Goal: Check status: Check status

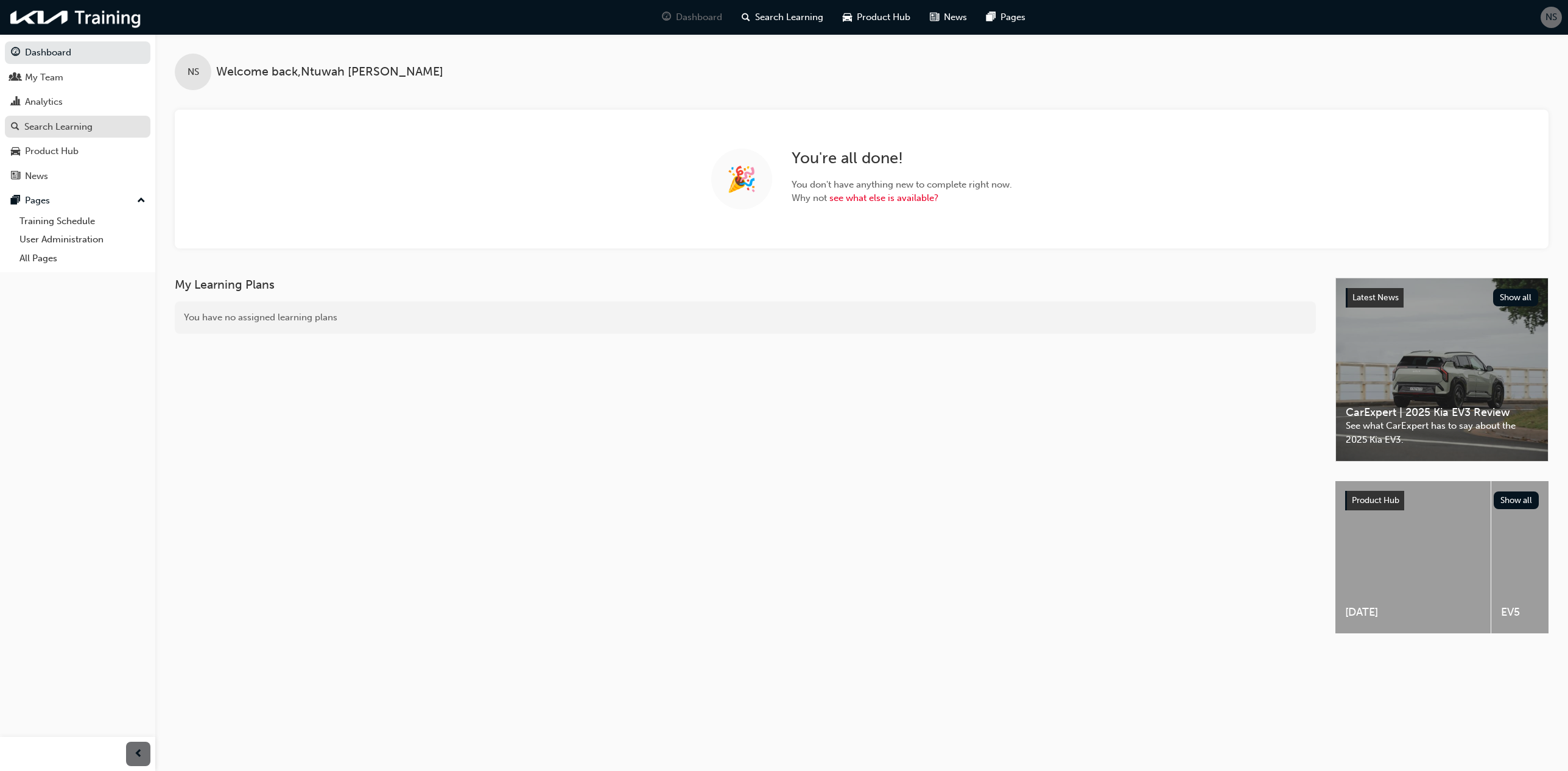
click at [68, 130] on div "Search Learning" at bounding box center [58, 126] width 68 height 14
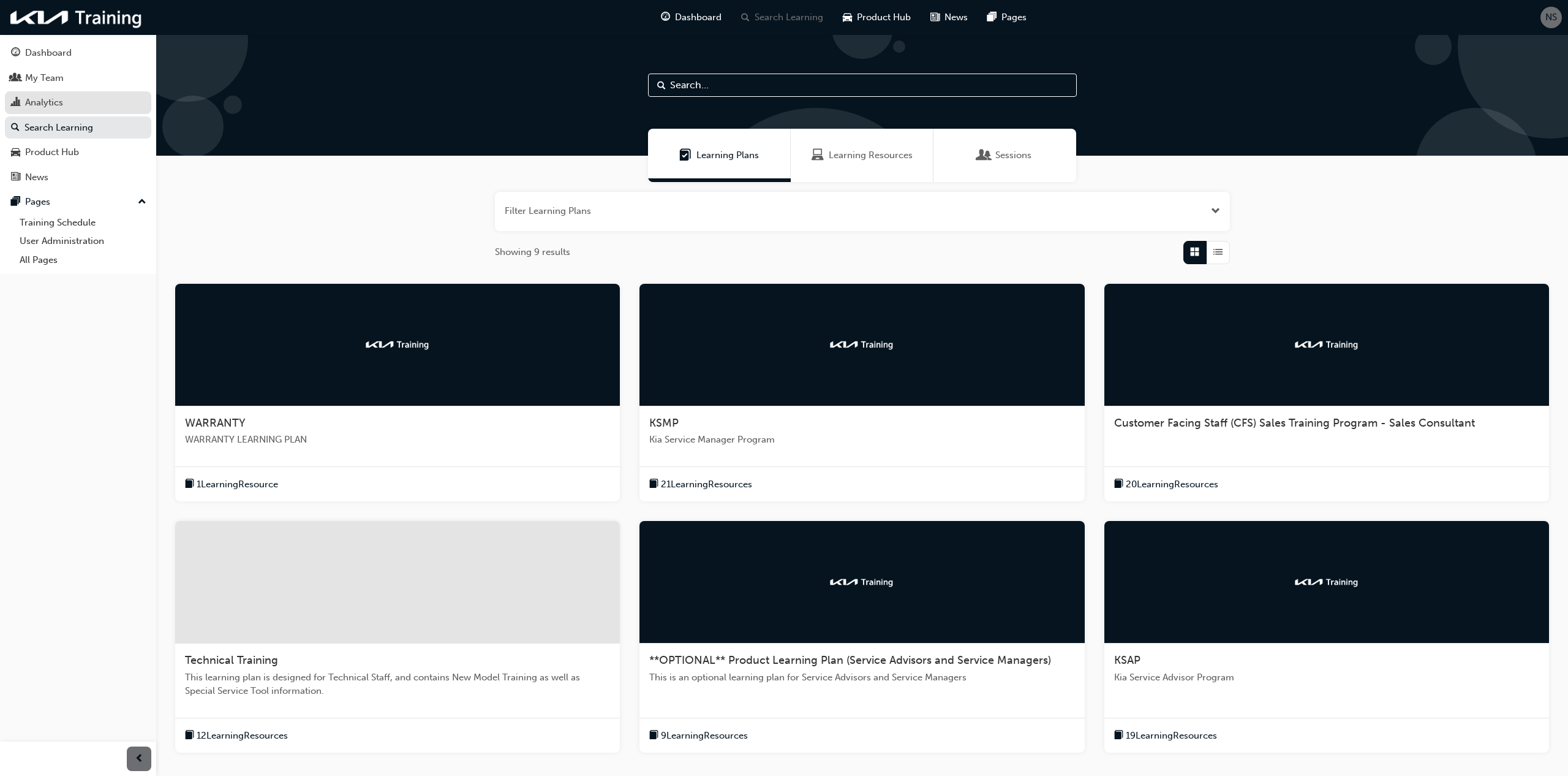
click at [38, 102] on div "Analytics" at bounding box center [44, 102] width 38 height 14
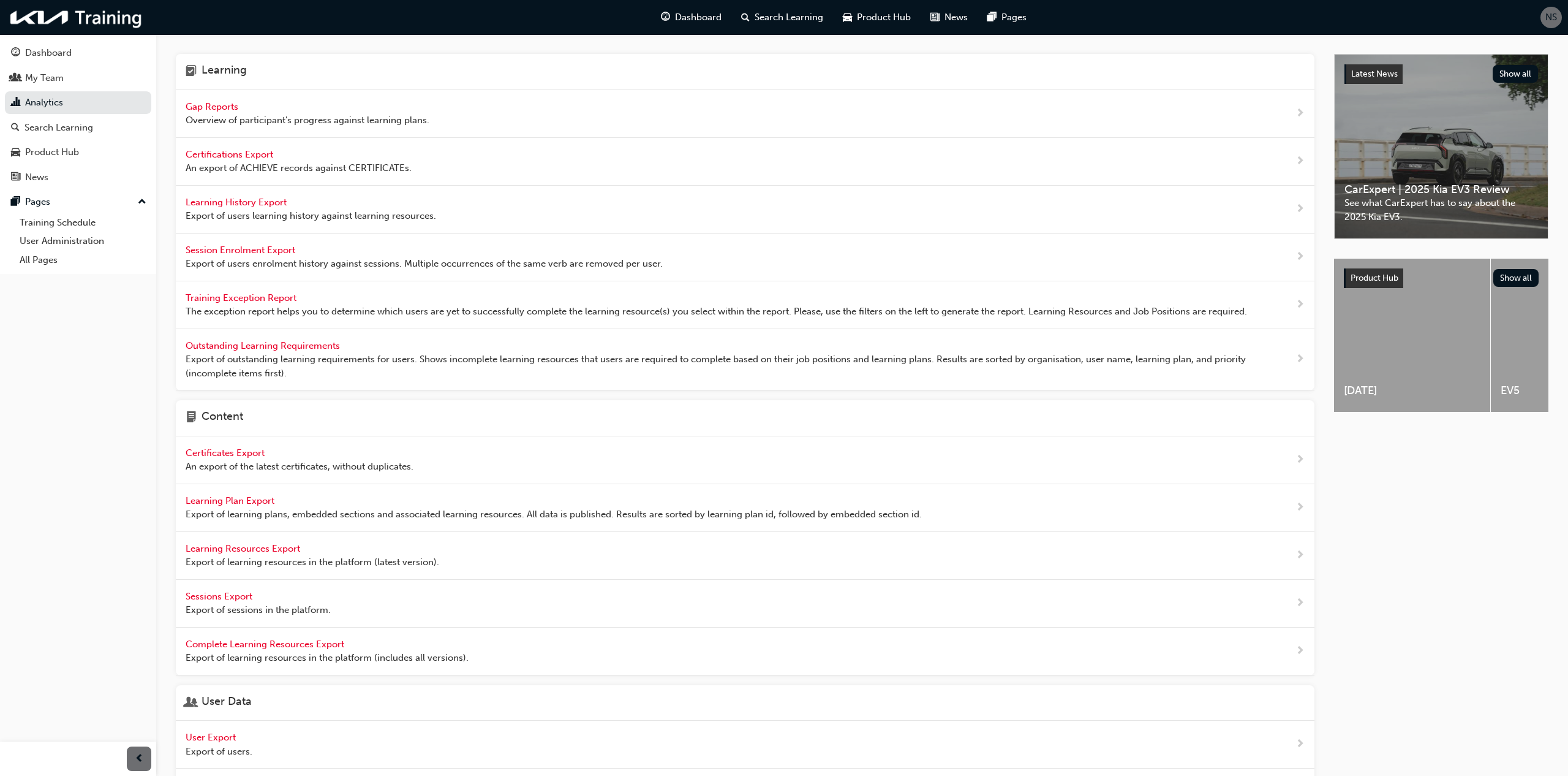
click at [239, 112] on div "Gap Reports Overview of participant's progress against learning plans." at bounding box center [307, 114] width 244 height 27
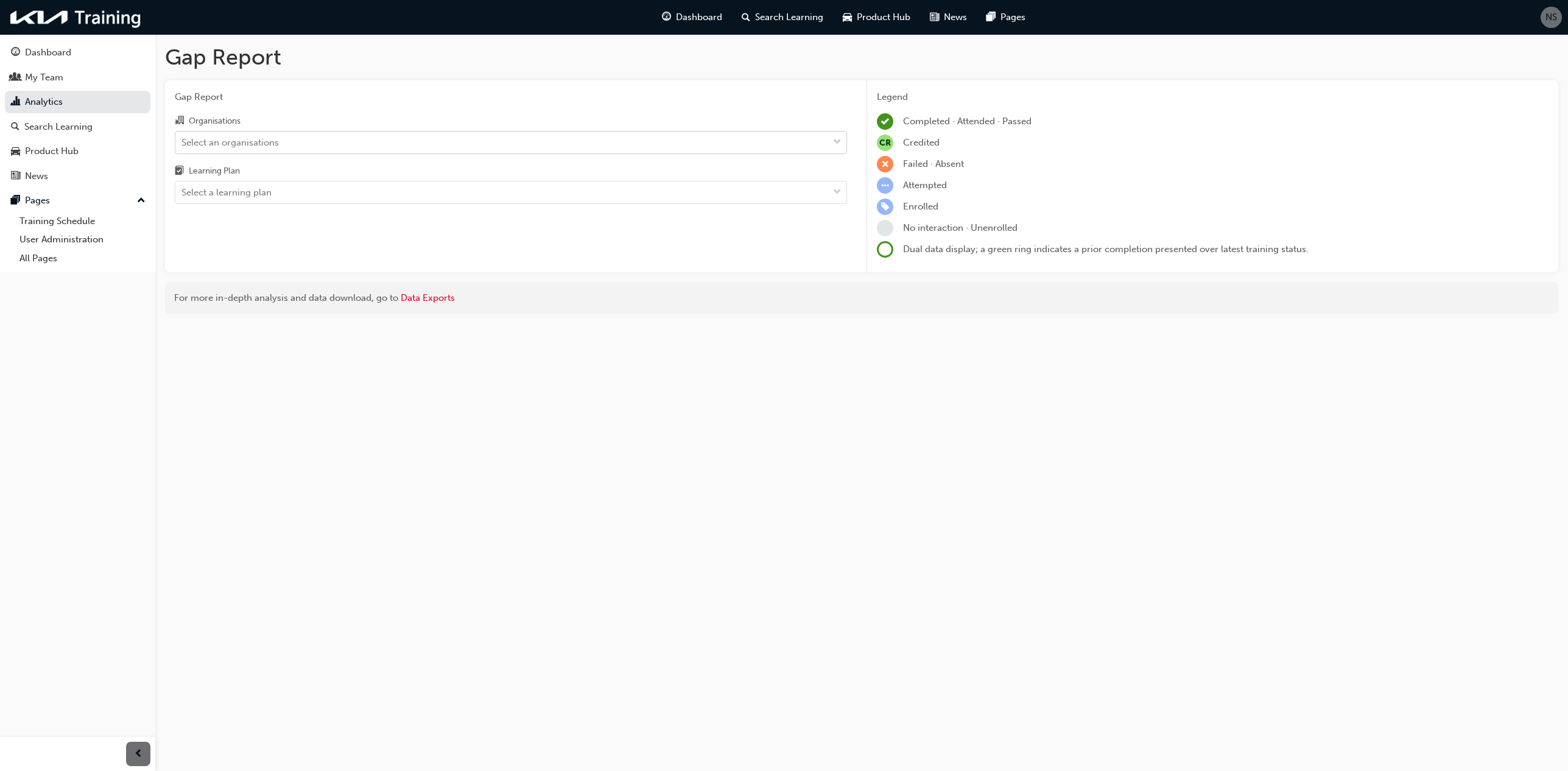
click at [238, 151] on div "Select an organisations" at bounding box center [502, 142] width 652 height 22
click at [183, 147] on input "Organisations Select an organisations" at bounding box center [182, 142] width 1 height 10
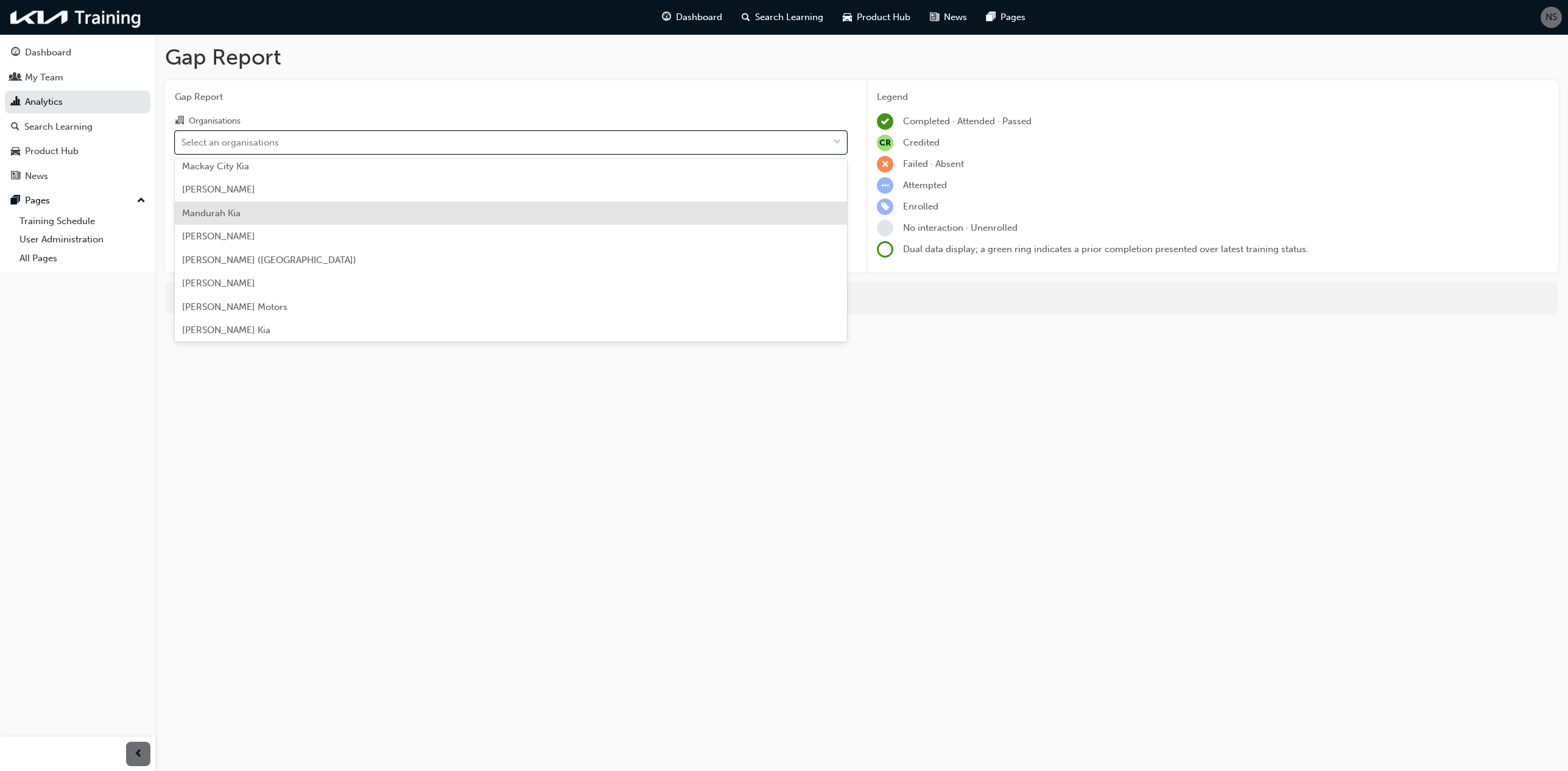
scroll to position [1887, 0]
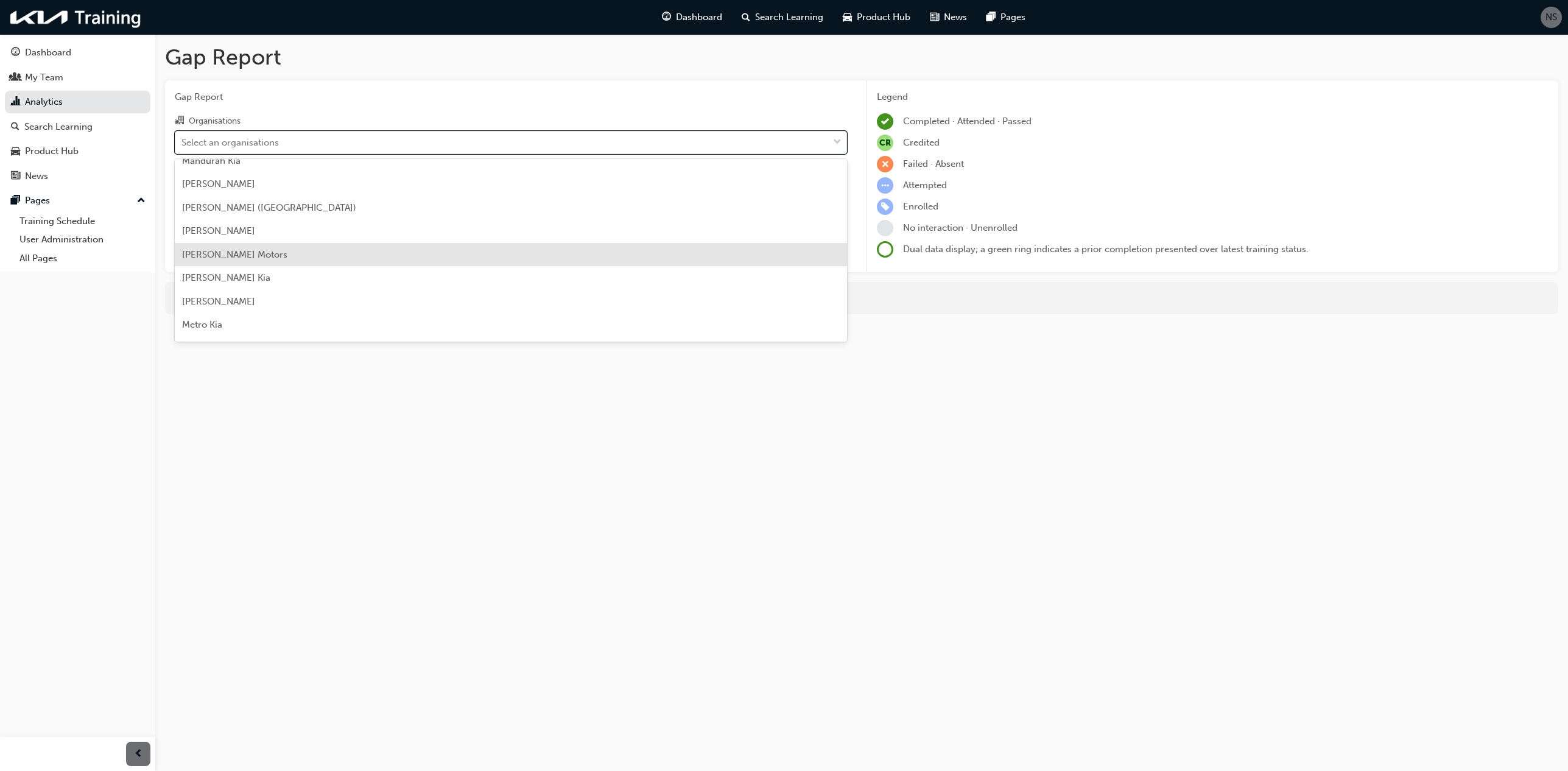
click at [302, 263] on div "[PERSON_NAME] Motors" at bounding box center [510, 254] width 672 height 24
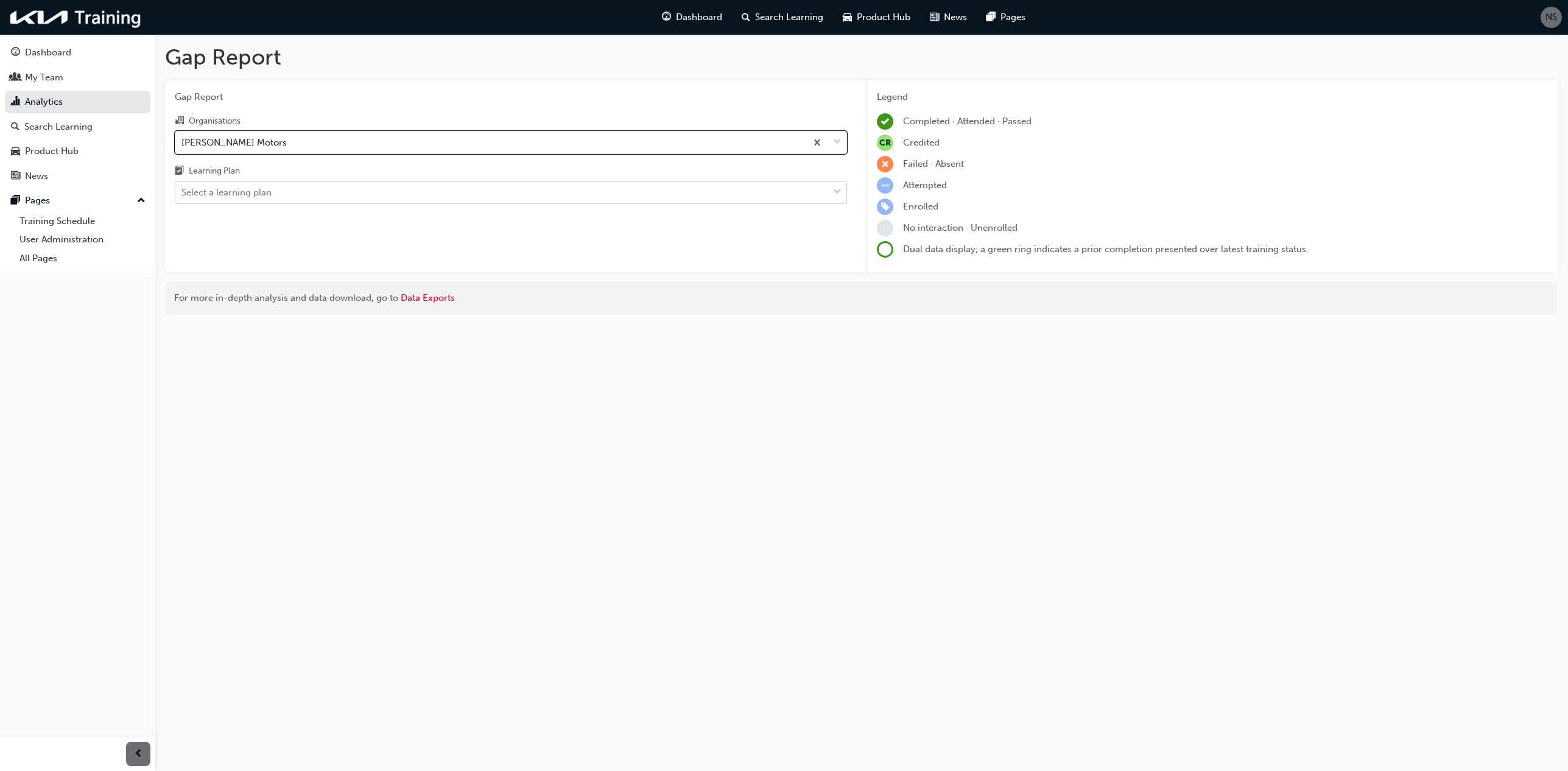
click at [305, 193] on div "Select a learning plan" at bounding box center [502, 193] width 652 height 22
click at [183, 193] on input "Learning Plan Select a learning plan" at bounding box center [182, 192] width 1 height 10
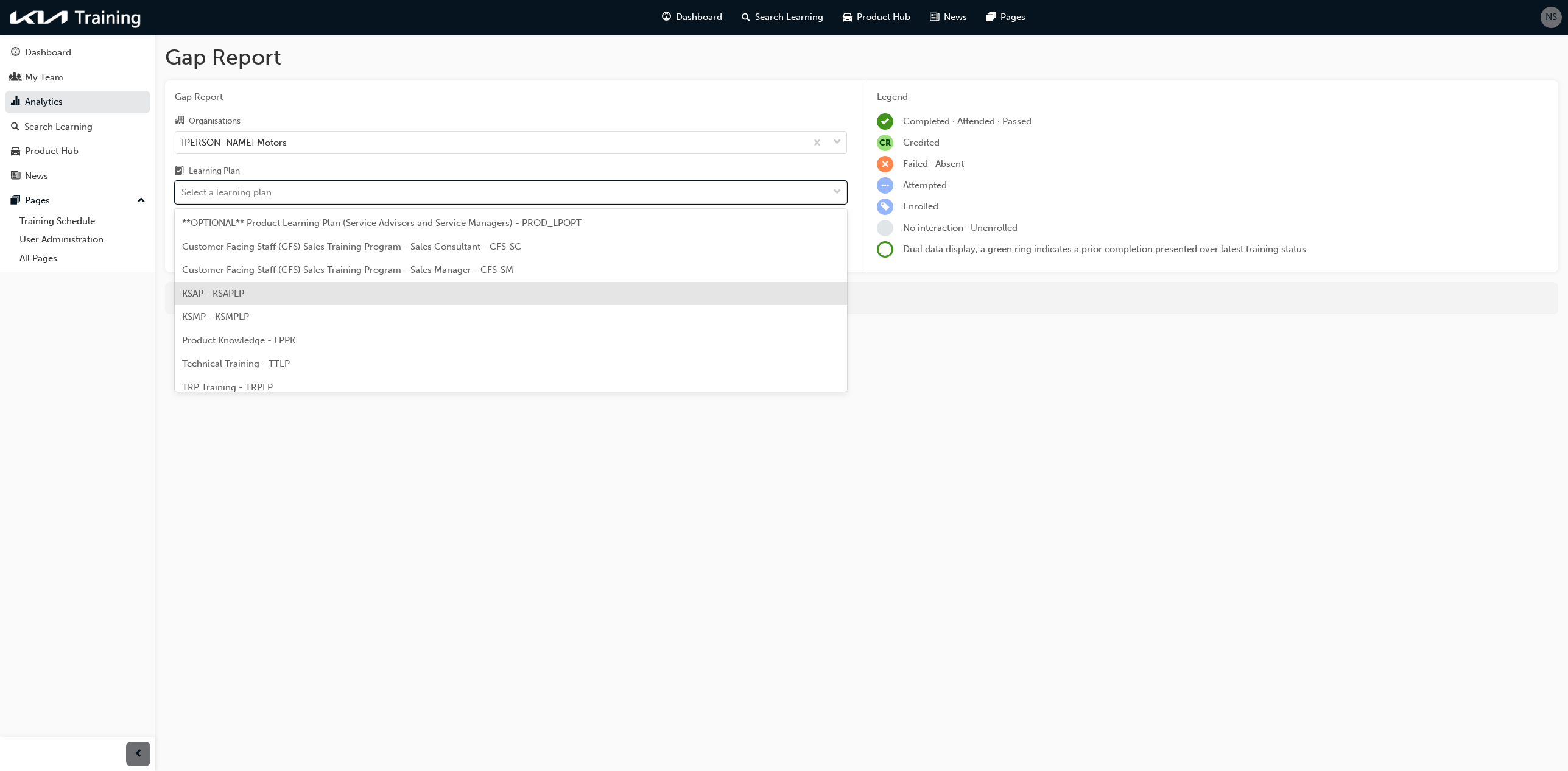
click at [277, 287] on div "KSAP - KSAPLP" at bounding box center [510, 293] width 672 height 24
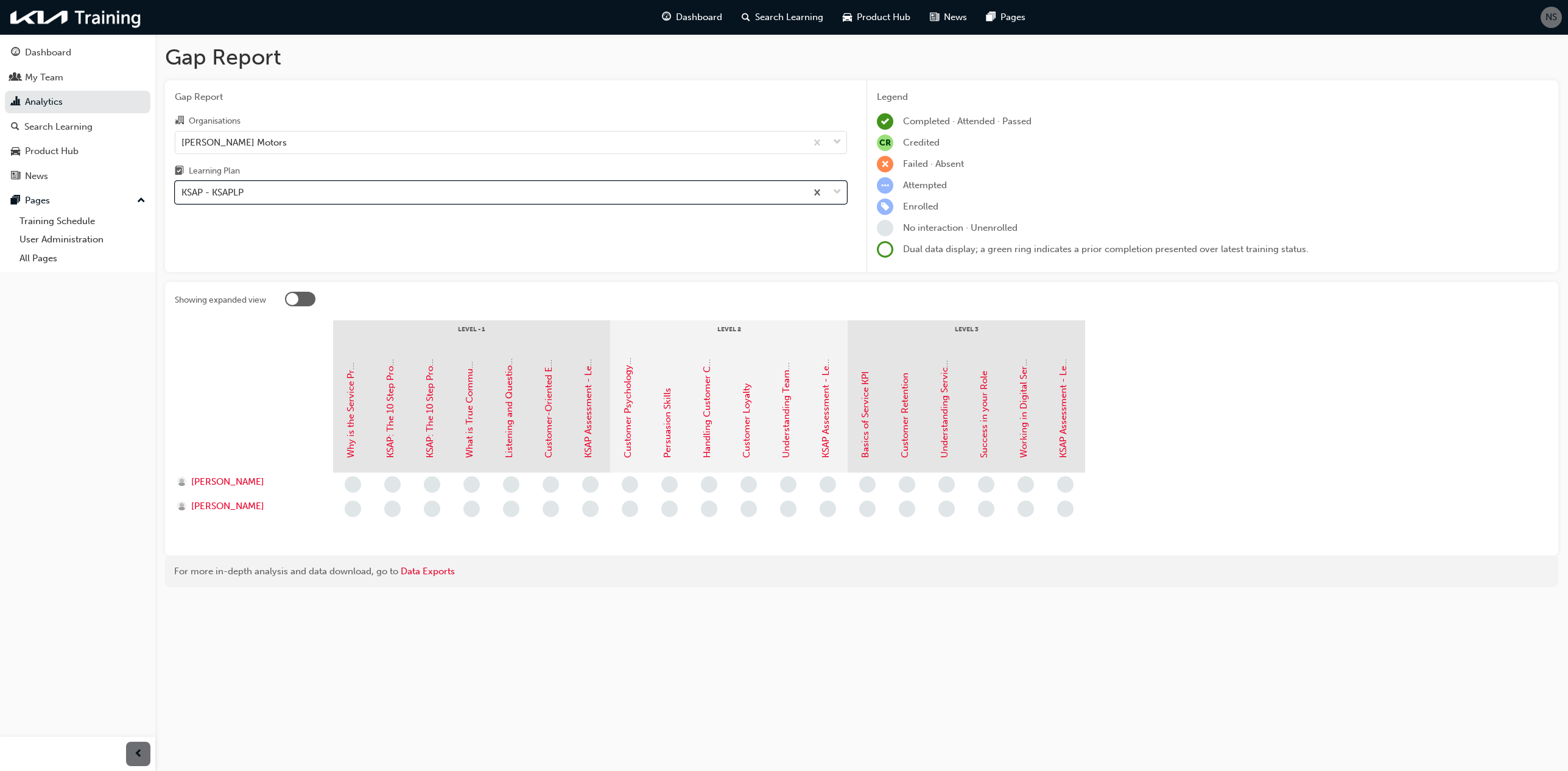
click at [309, 193] on div "KSAP - KSAPLP" at bounding box center [491, 193] width 631 height 22
click at [183, 193] on input "Learning Plan option KSAP - KSAPLP, selected. 0 results available. Select is fo…" at bounding box center [182, 192] width 1 height 10
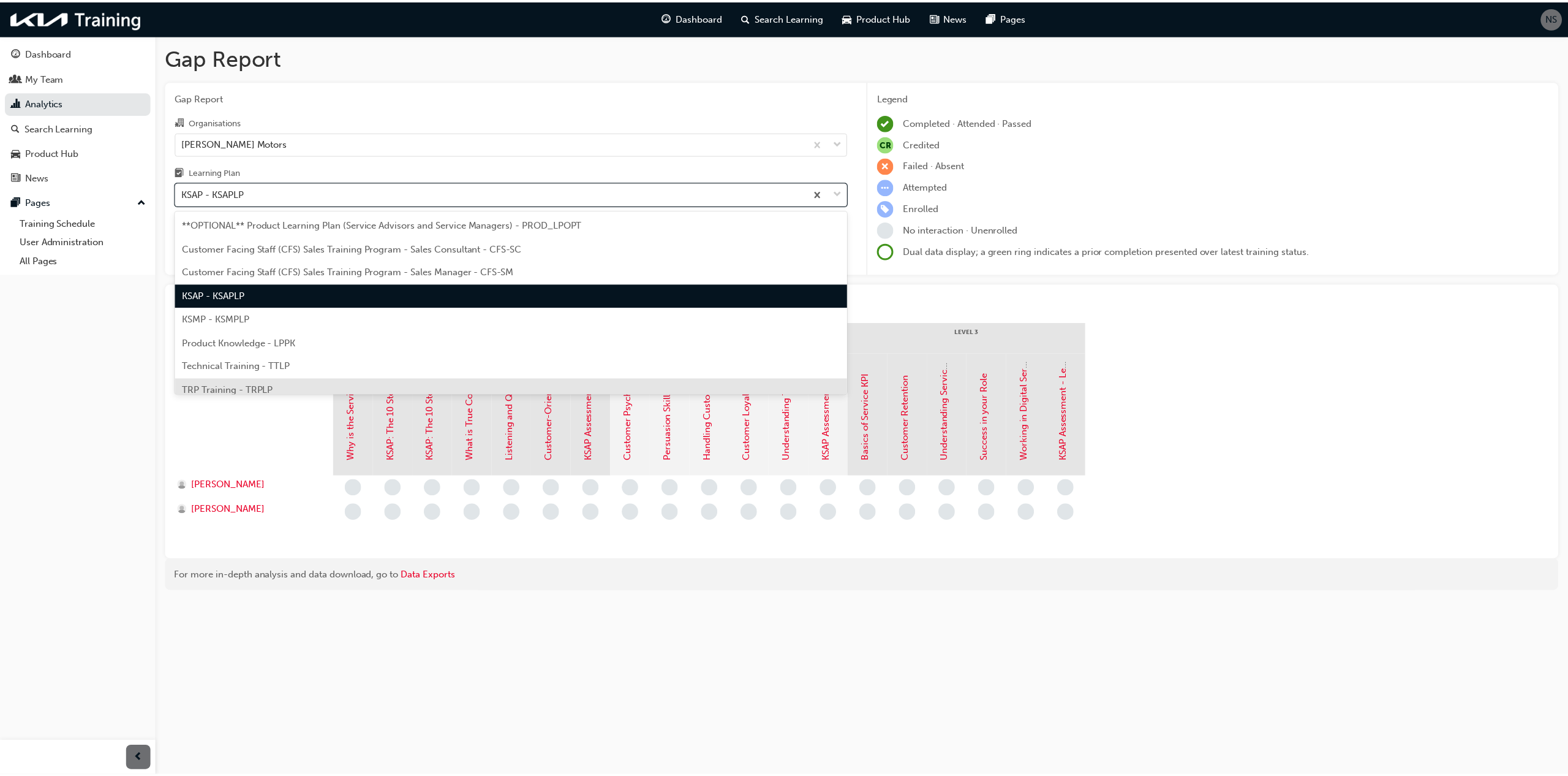
scroll to position [34, 0]
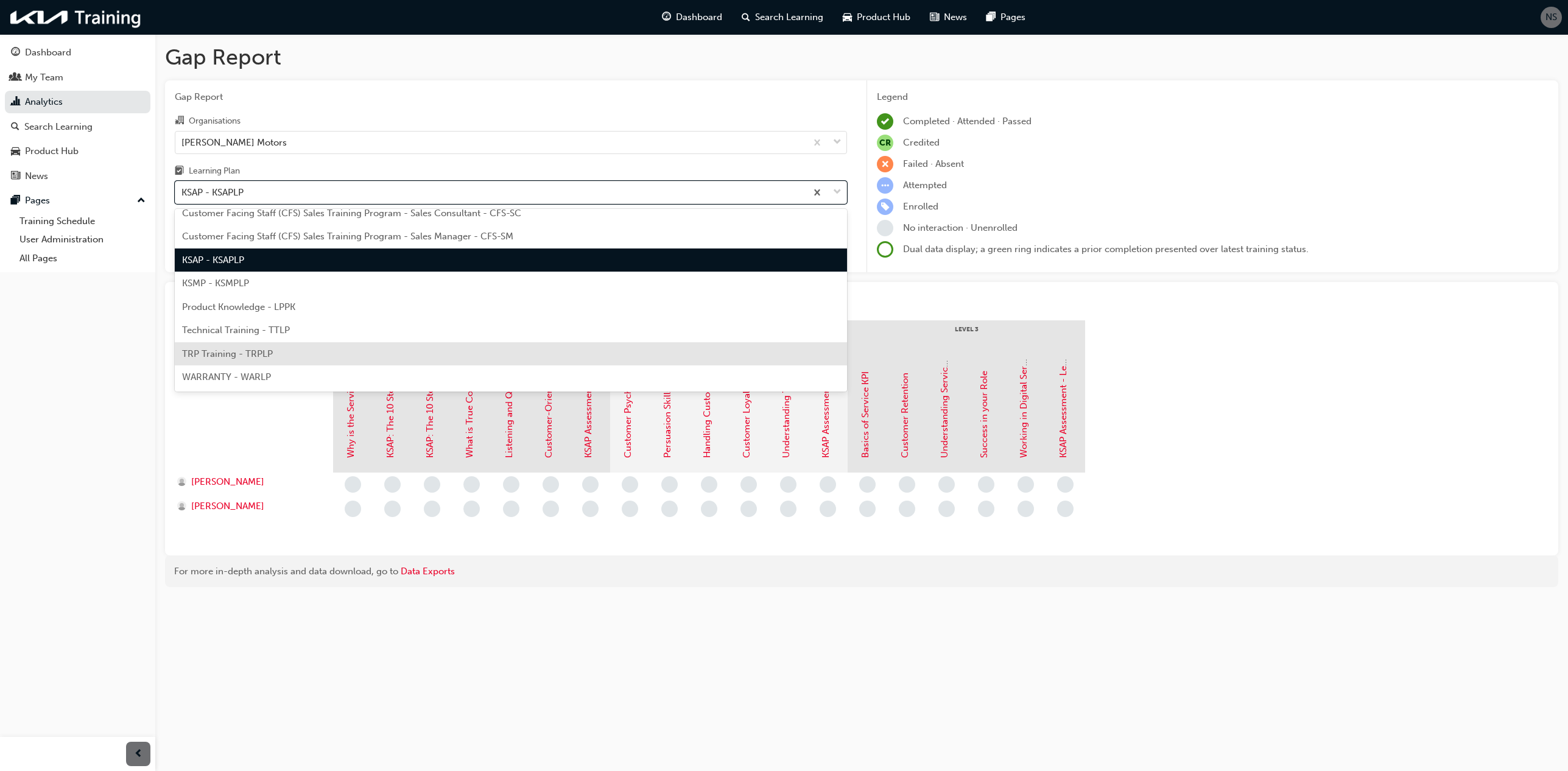
click at [303, 346] on div "TRP Training - TRPLP" at bounding box center [510, 354] width 672 height 24
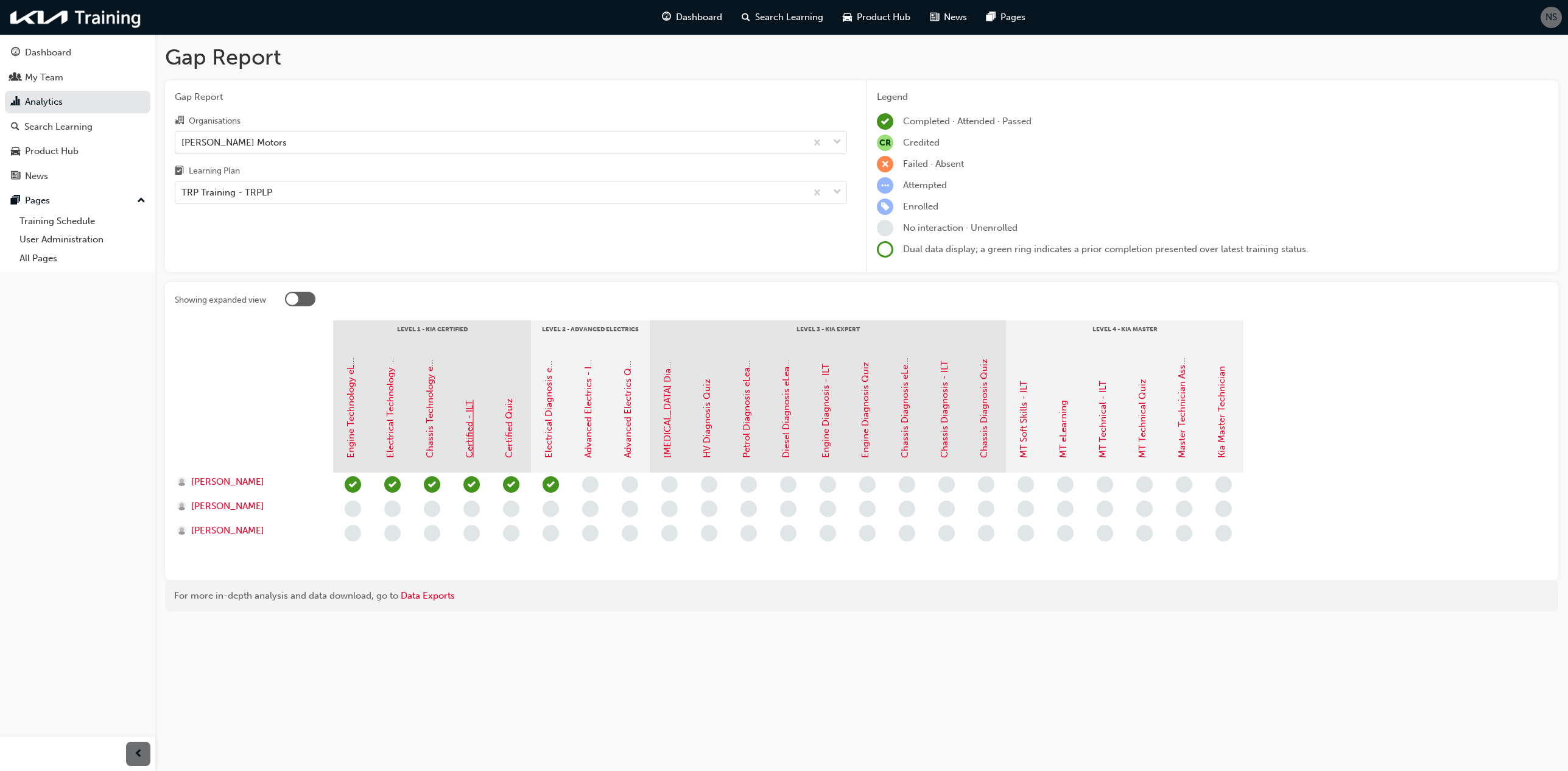
click at [472, 448] on link "Certified - ILT" at bounding box center [469, 429] width 11 height 57
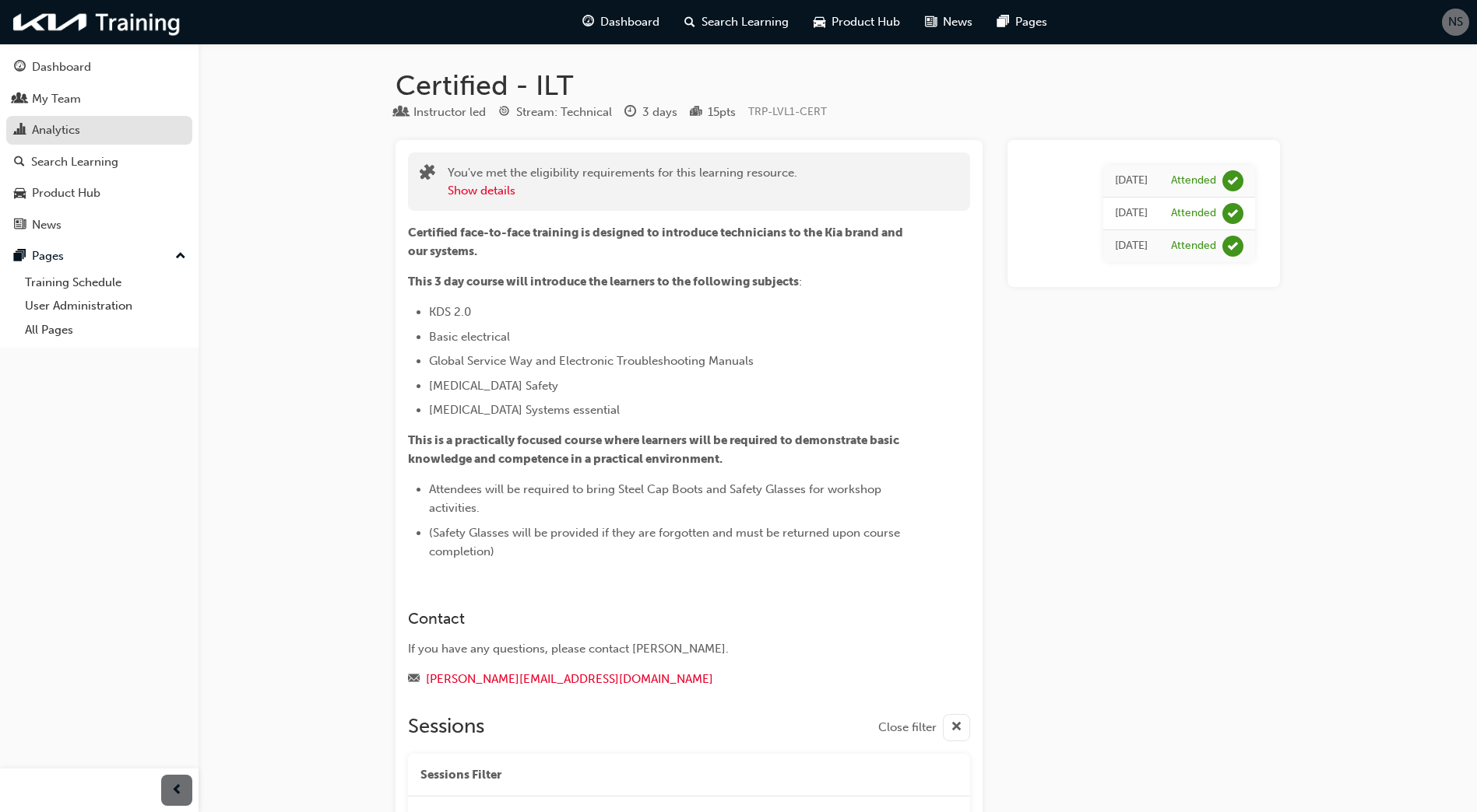
click at [53, 131] on div "Analytics" at bounding box center [56, 130] width 49 height 17
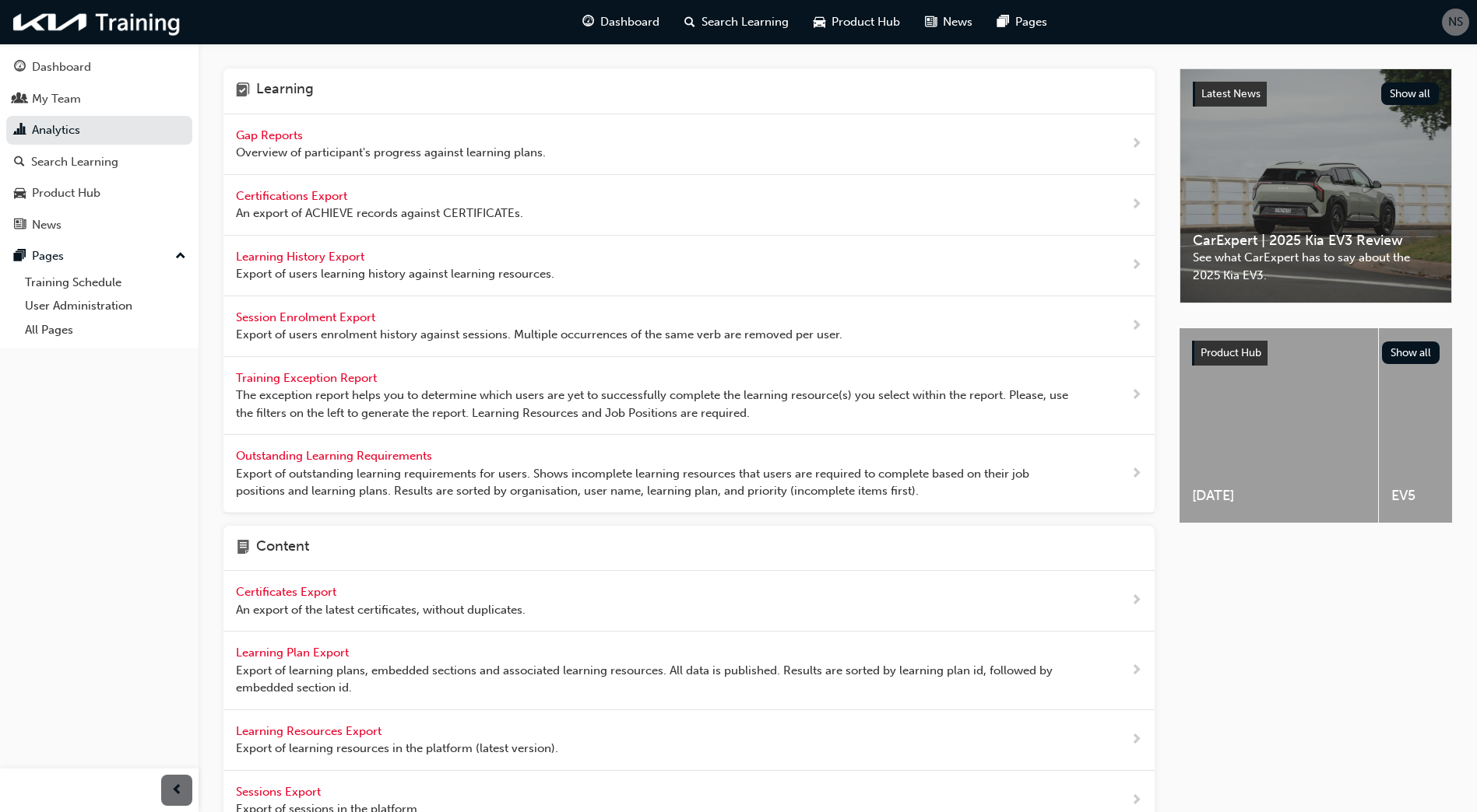
click at [305, 151] on span "Overview of participant's progress against learning plans." at bounding box center [391, 152] width 310 height 17
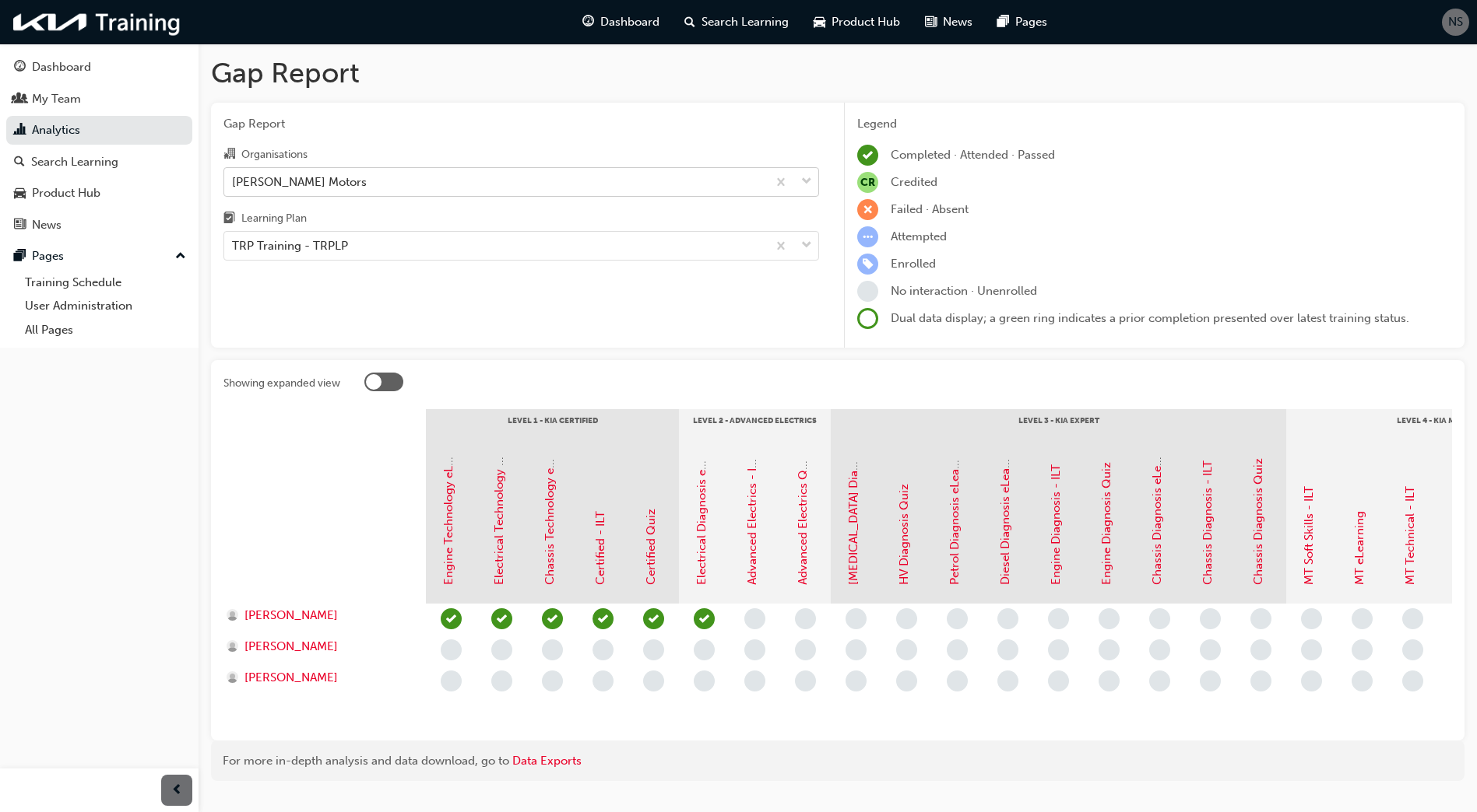
click at [289, 181] on div "[PERSON_NAME] Motors" at bounding box center [299, 181] width 135 height 17
click at [233, 181] on input "Organisations [PERSON_NAME] Motors" at bounding box center [233, 181] width 2 height 13
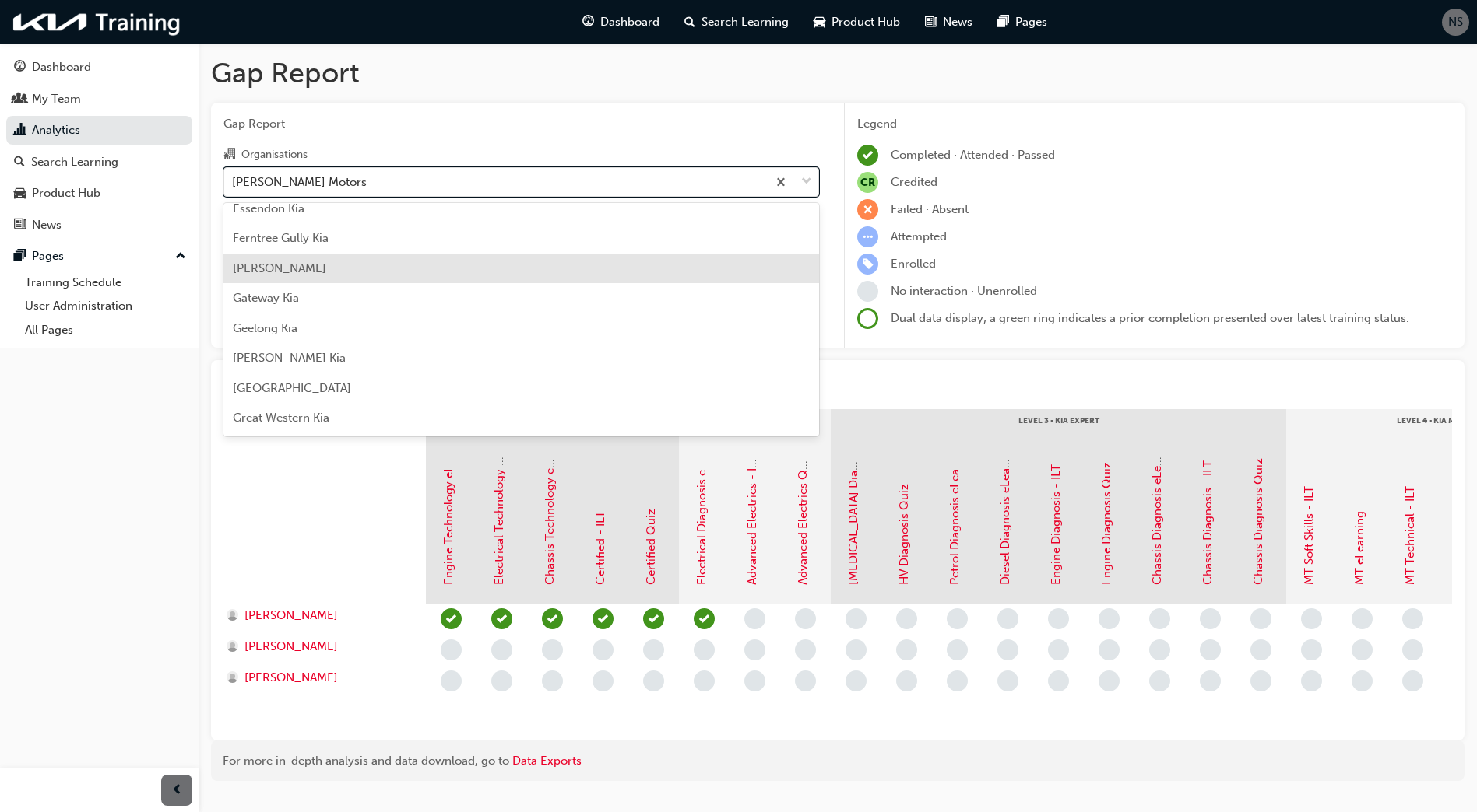
scroll to position [1237, 0]
click at [338, 271] on div "Gateway Kia" at bounding box center [521, 272] width 596 height 30
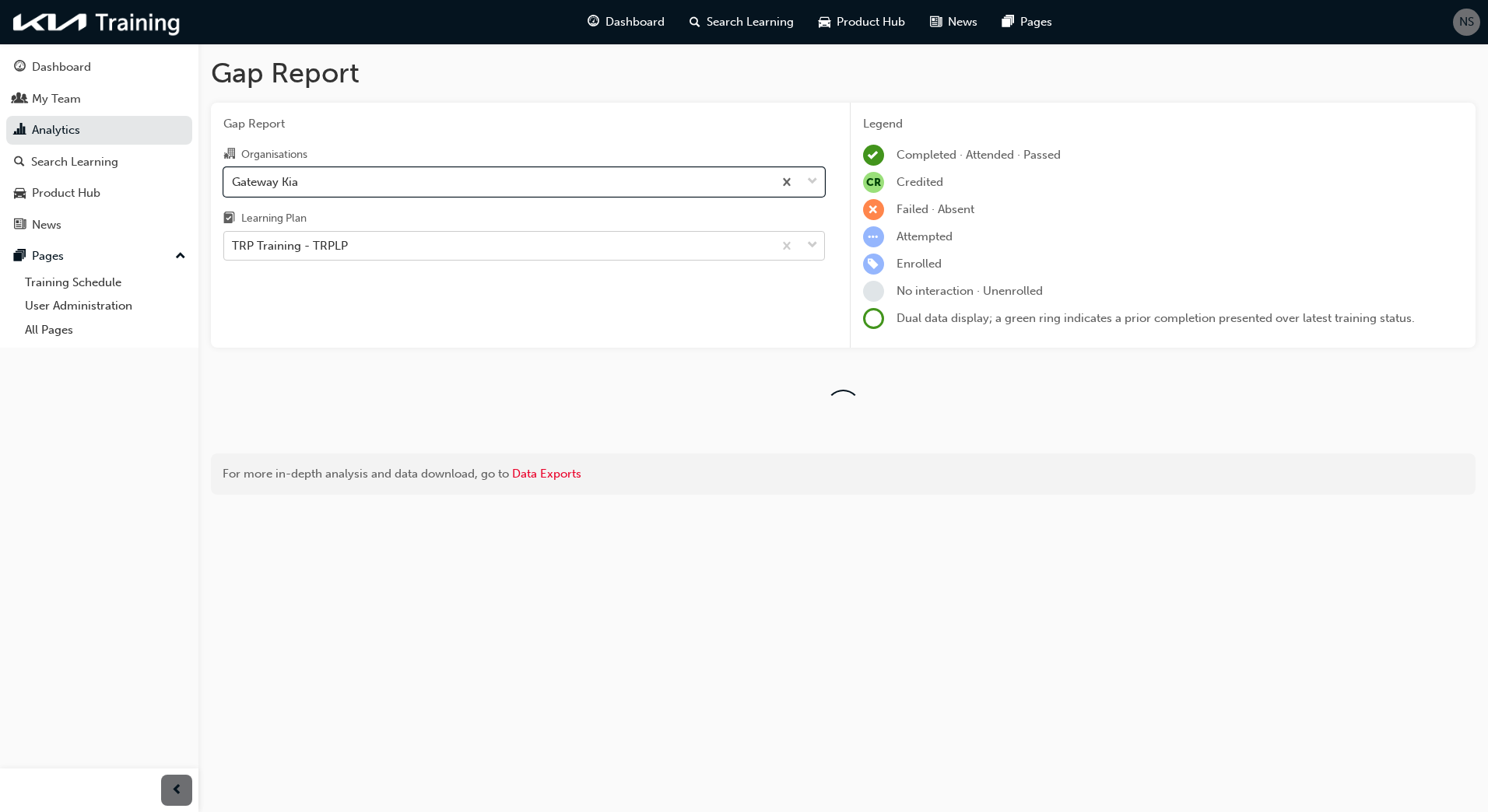
click at [340, 248] on div "TRP Training - TRPLP" at bounding box center [289, 245] width 116 height 17
click at [233, 248] on input "Learning Plan TRP Training - TRPLP" at bounding box center [232, 245] width 2 height 13
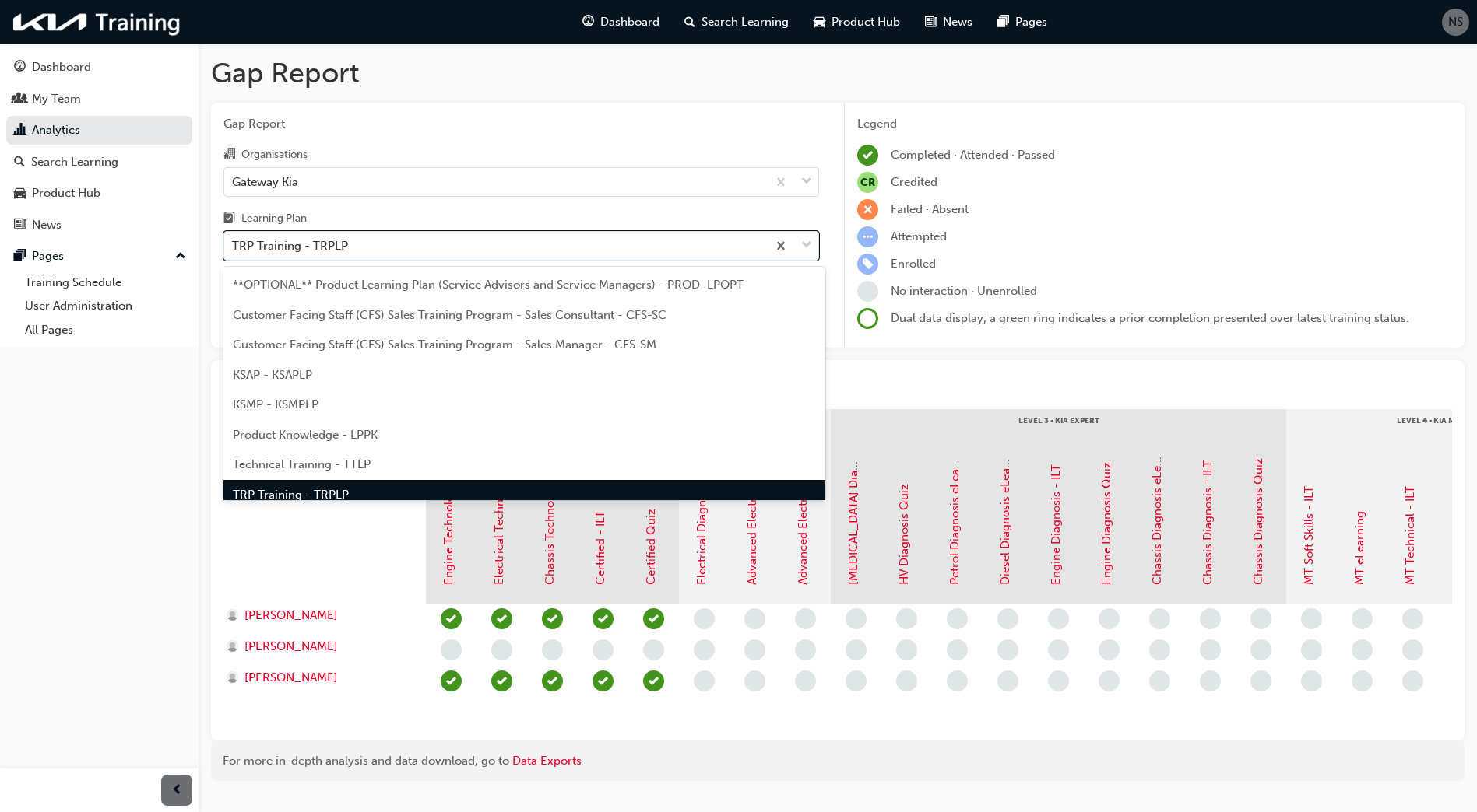
scroll to position [20, 0]
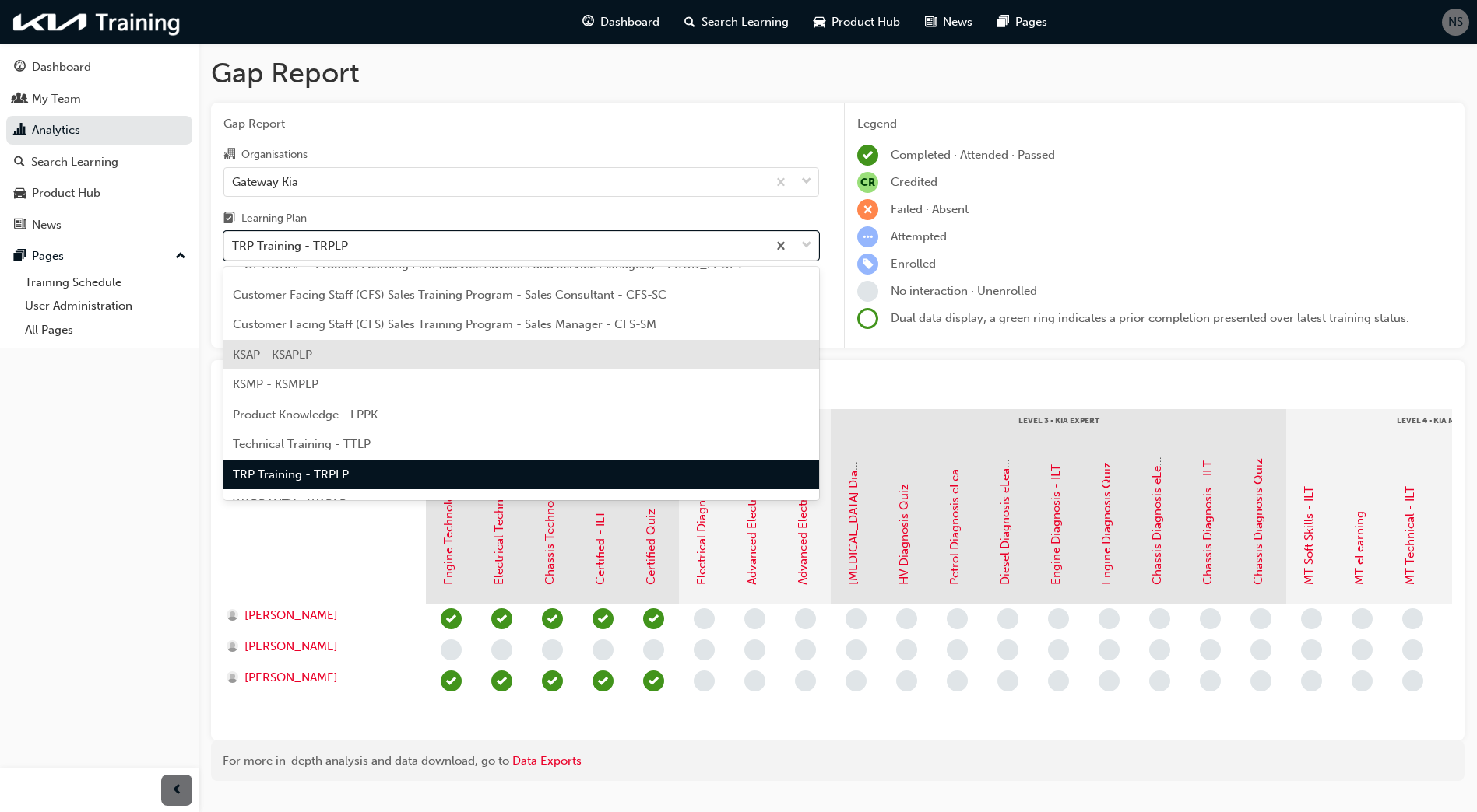
click at [347, 351] on div "KSAP - KSAPLP" at bounding box center [521, 355] width 596 height 30
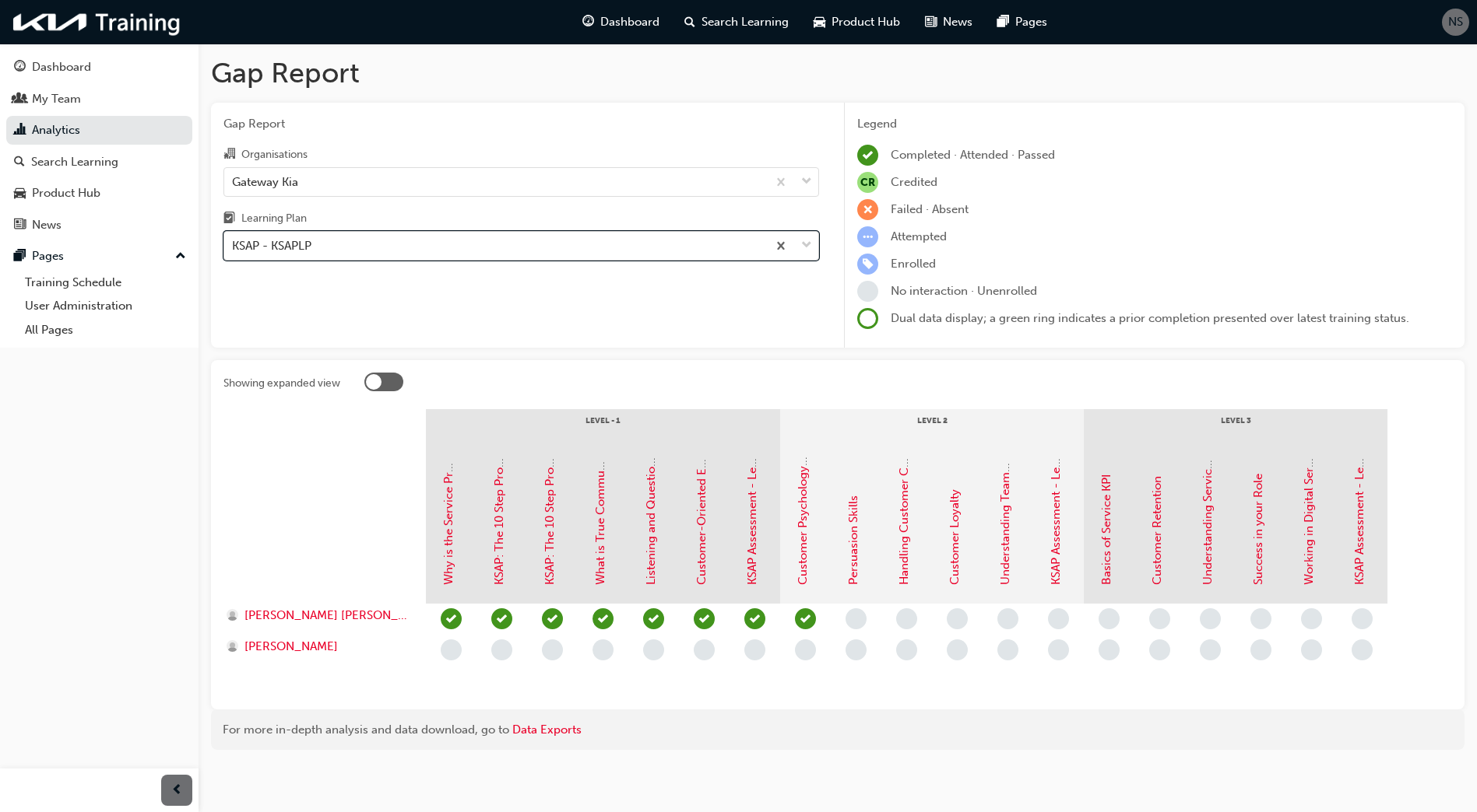
click at [326, 252] on div "KSAP - KSAPLP" at bounding box center [495, 246] width 542 height 28
click at [233, 252] on input "Learning Plan option KSAP - KSAPLP, selected. 0 results available. Select is fo…" at bounding box center [233, 245] width 2 height 13
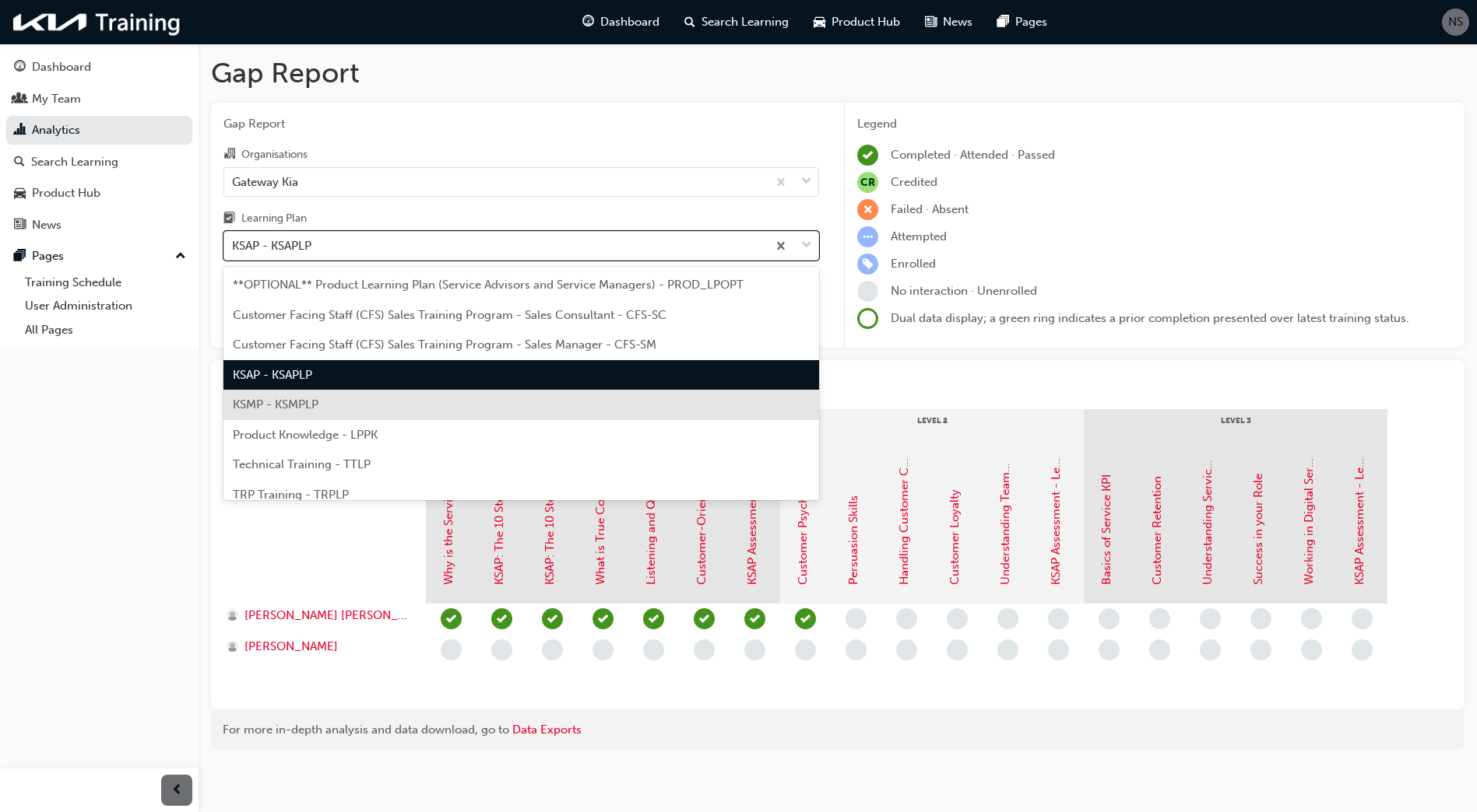
click at [292, 406] on span "KSMP - KSMPLP" at bounding box center [275, 404] width 85 height 14
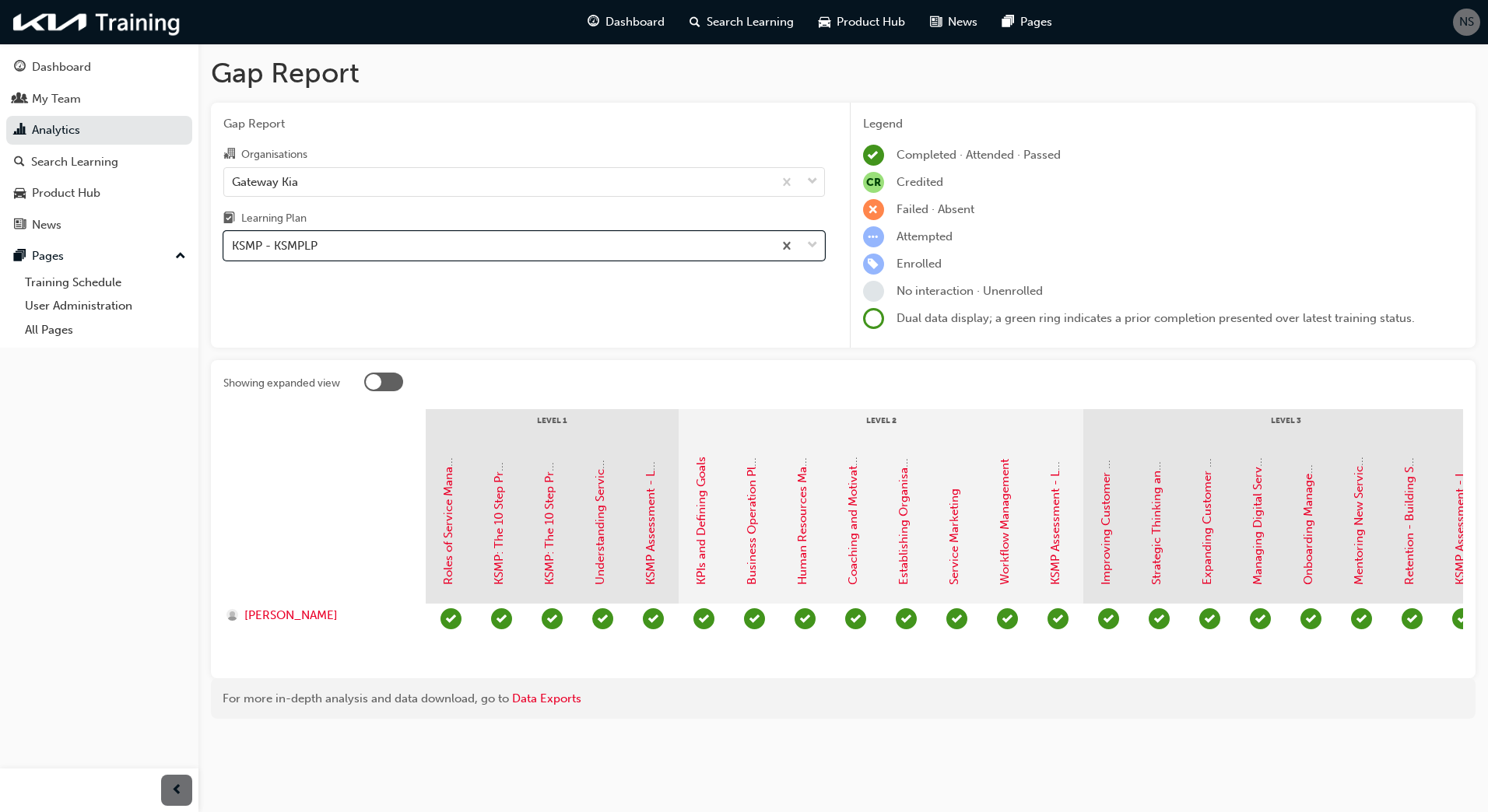
scroll to position [0, 75]
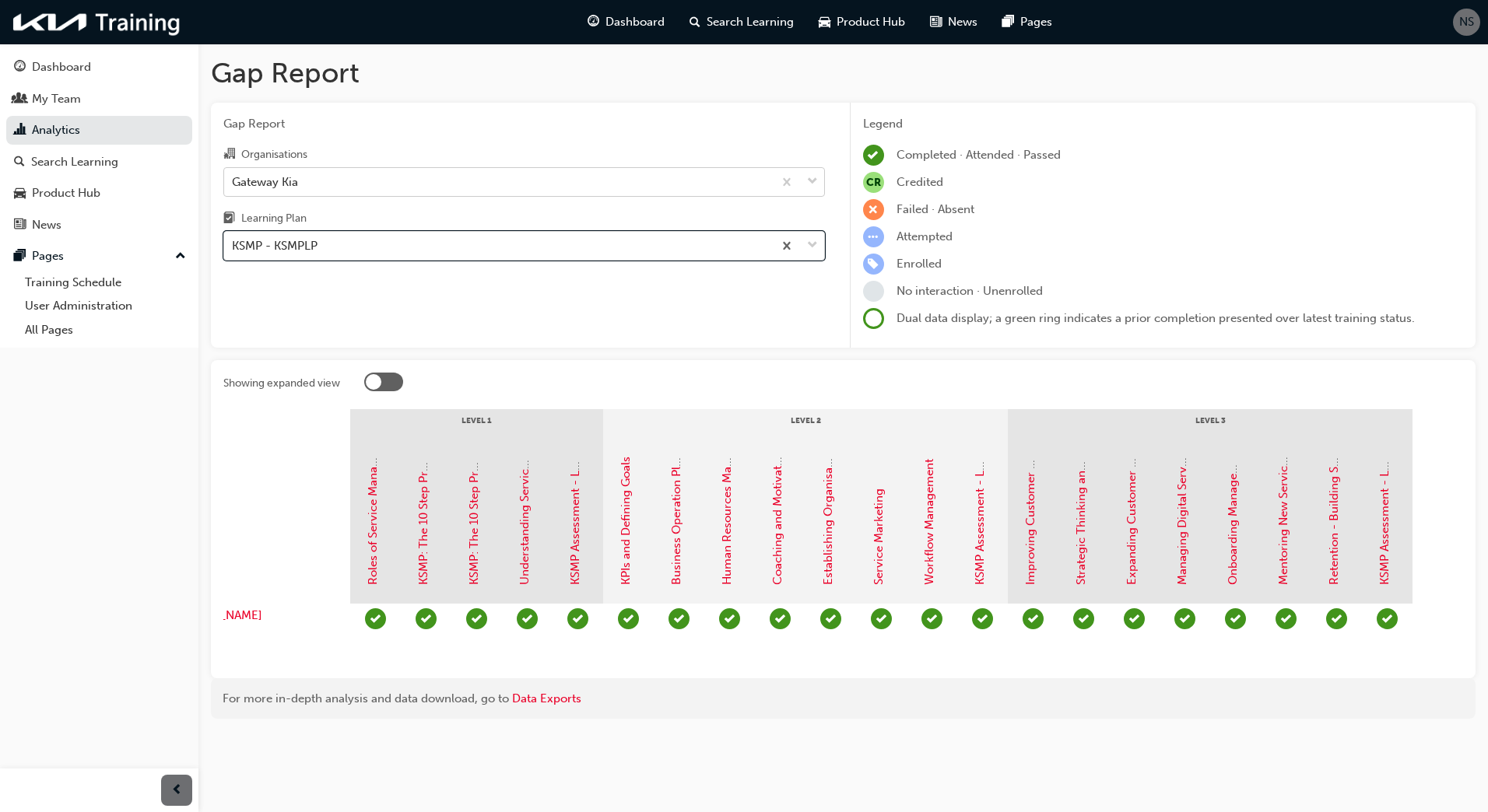
click at [344, 186] on div "Gateway Kia" at bounding box center [498, 182] width 548 height 28
click at [233, 186] on input "Organisations Gateway Kia" at bounding box center [232, 181] width 2 height 13
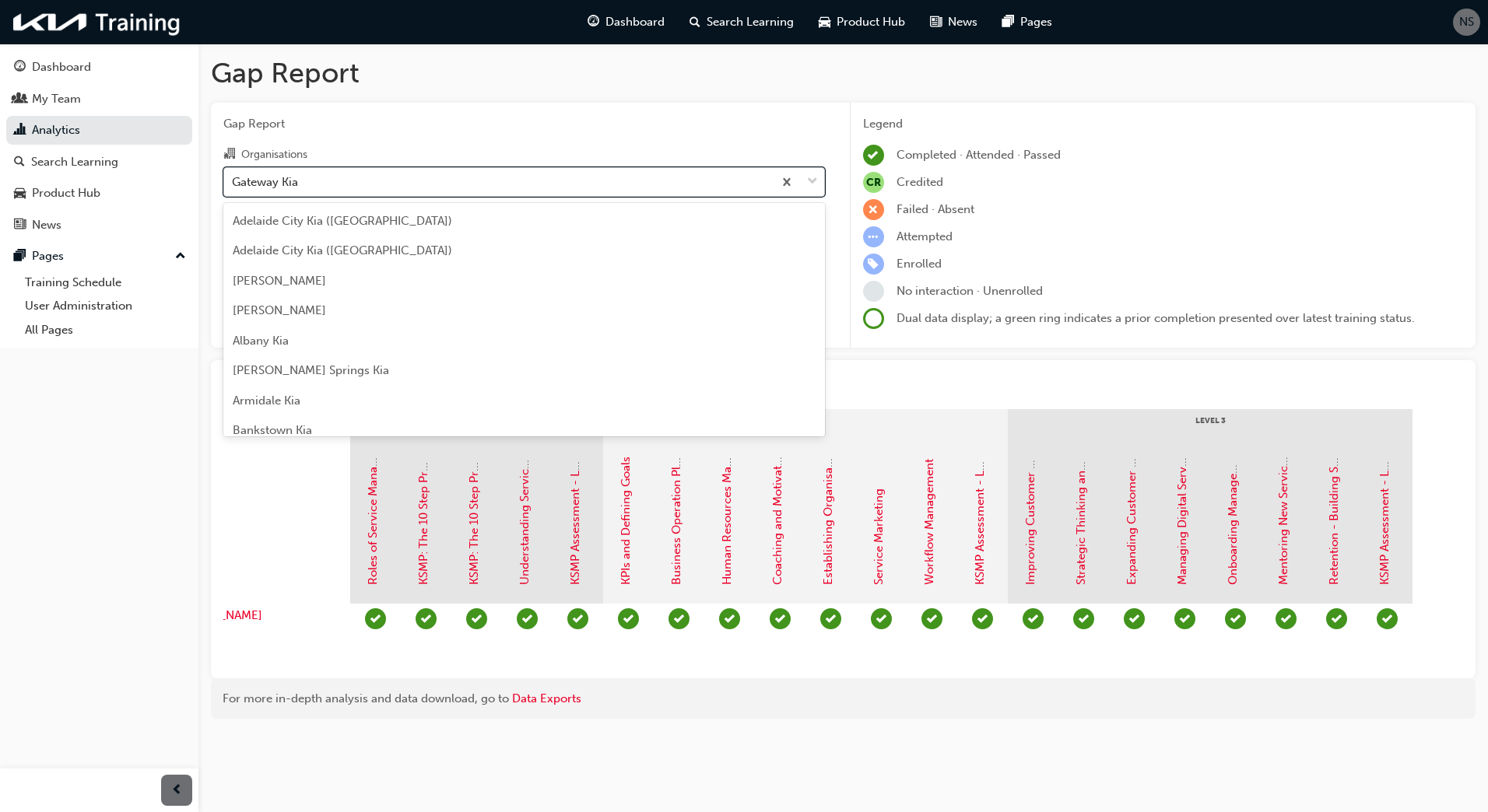
scroll to position [1099, 0]
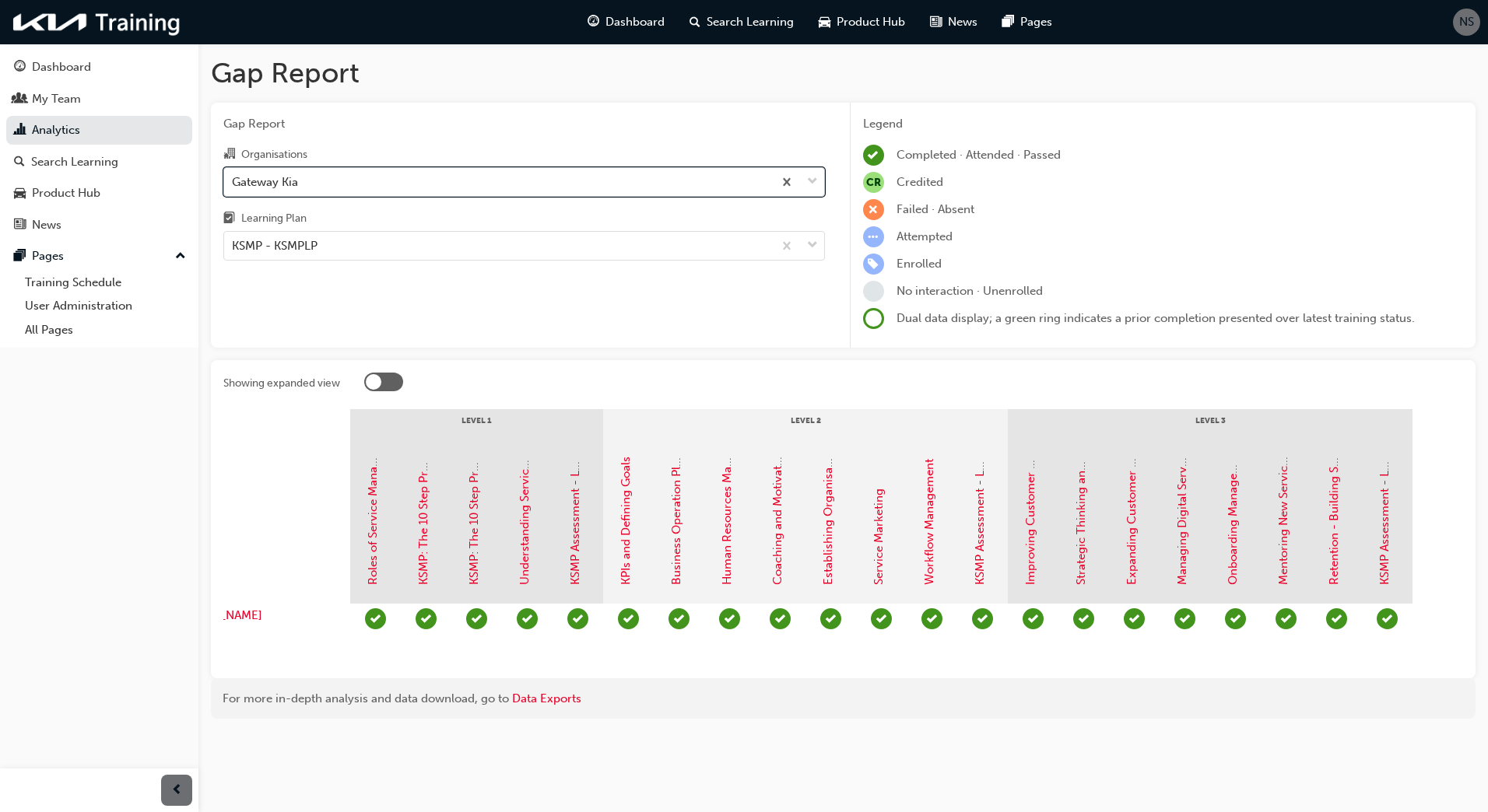
click at [397, 178] on div "Gateway Kia" at bounding box center [498, 182] width 548 height 28
click at [233, 178] on input "Organisations option Gateway Kia, selected. 0 results available. Select is focu…" at bounding box center [232, 181] width 2 height 13
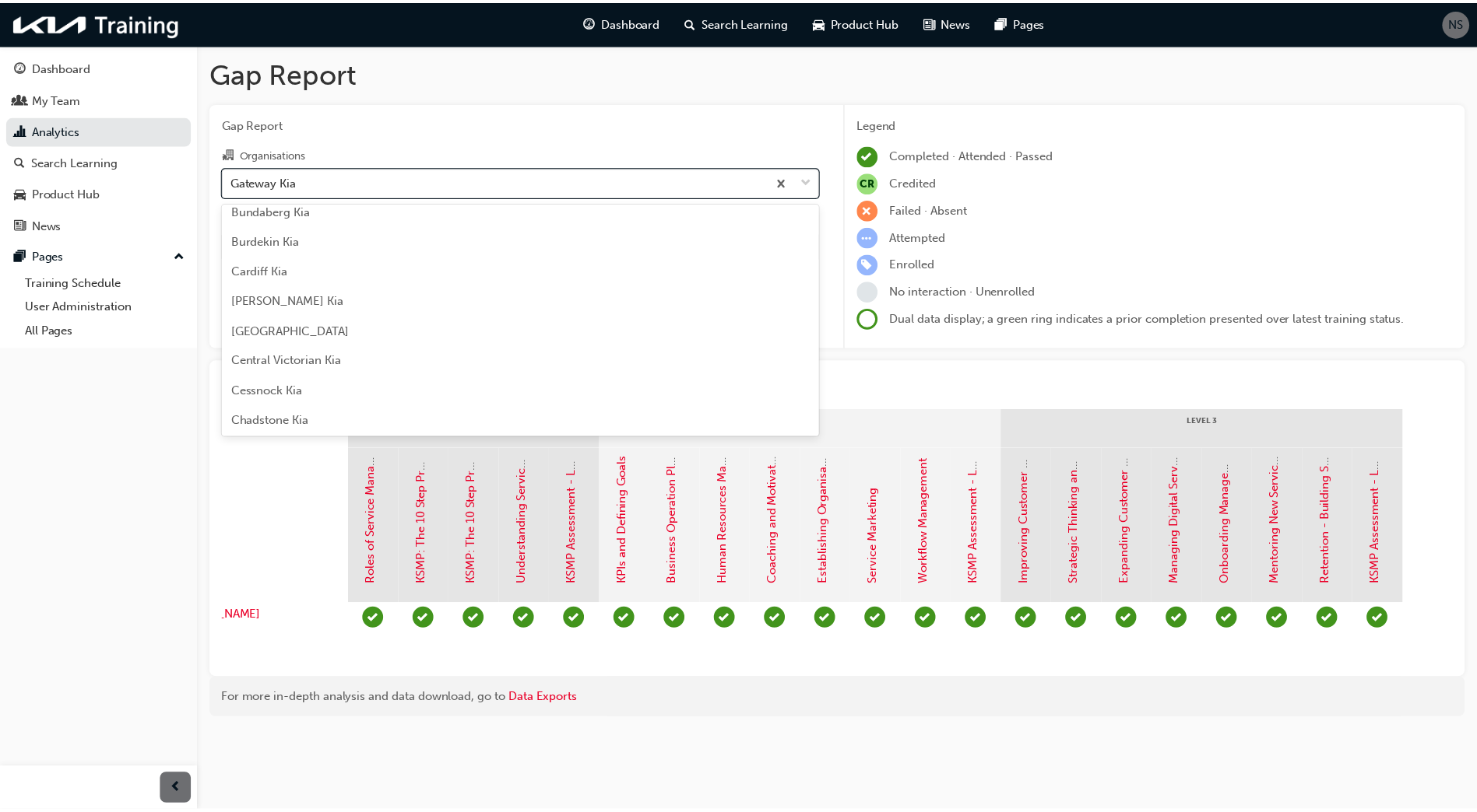
scroll to position [623, 0]
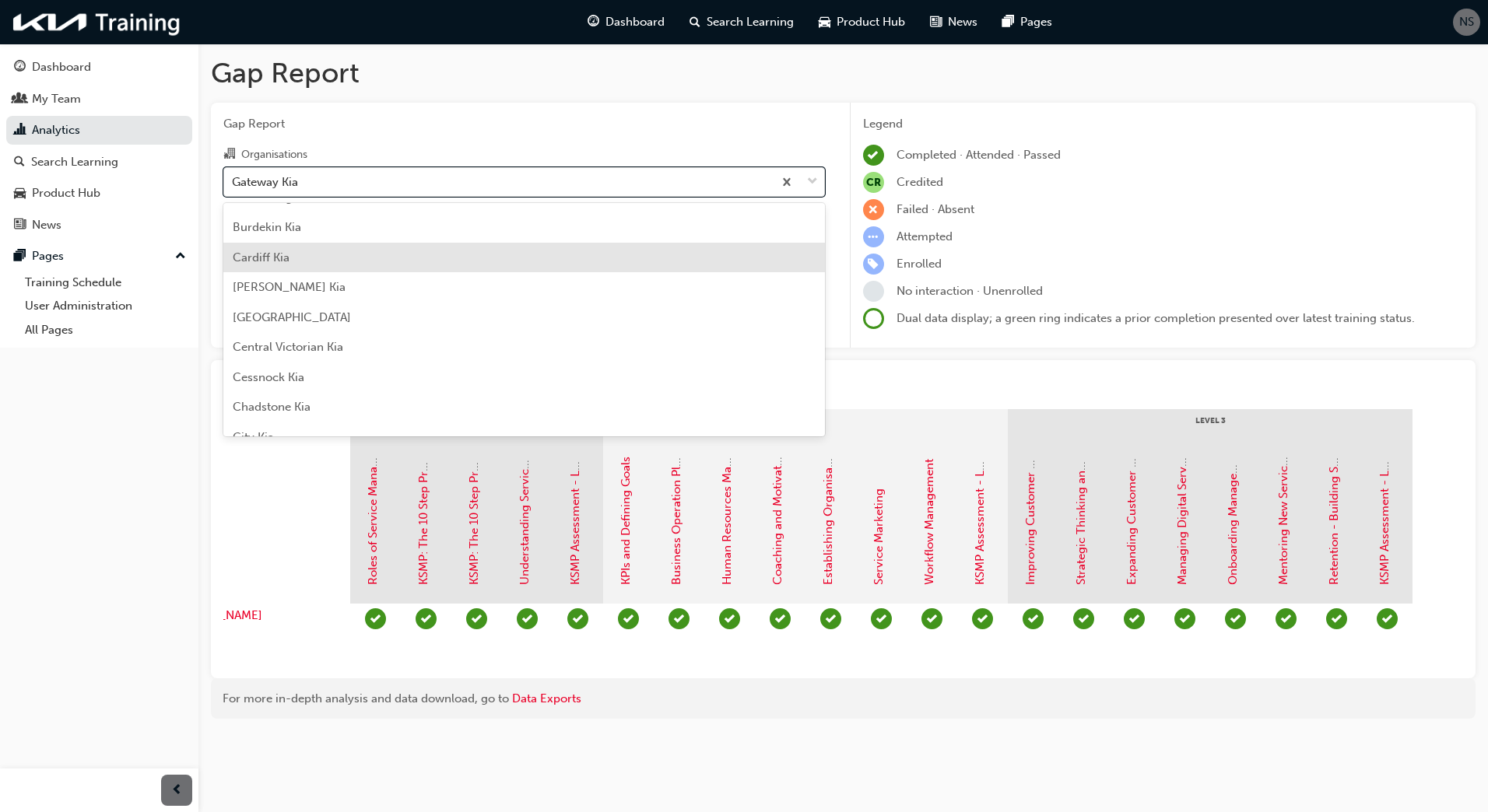
click at [308, 254] on div "Cardiff Kia" at bounding box center [524, 257] width 602 height 30
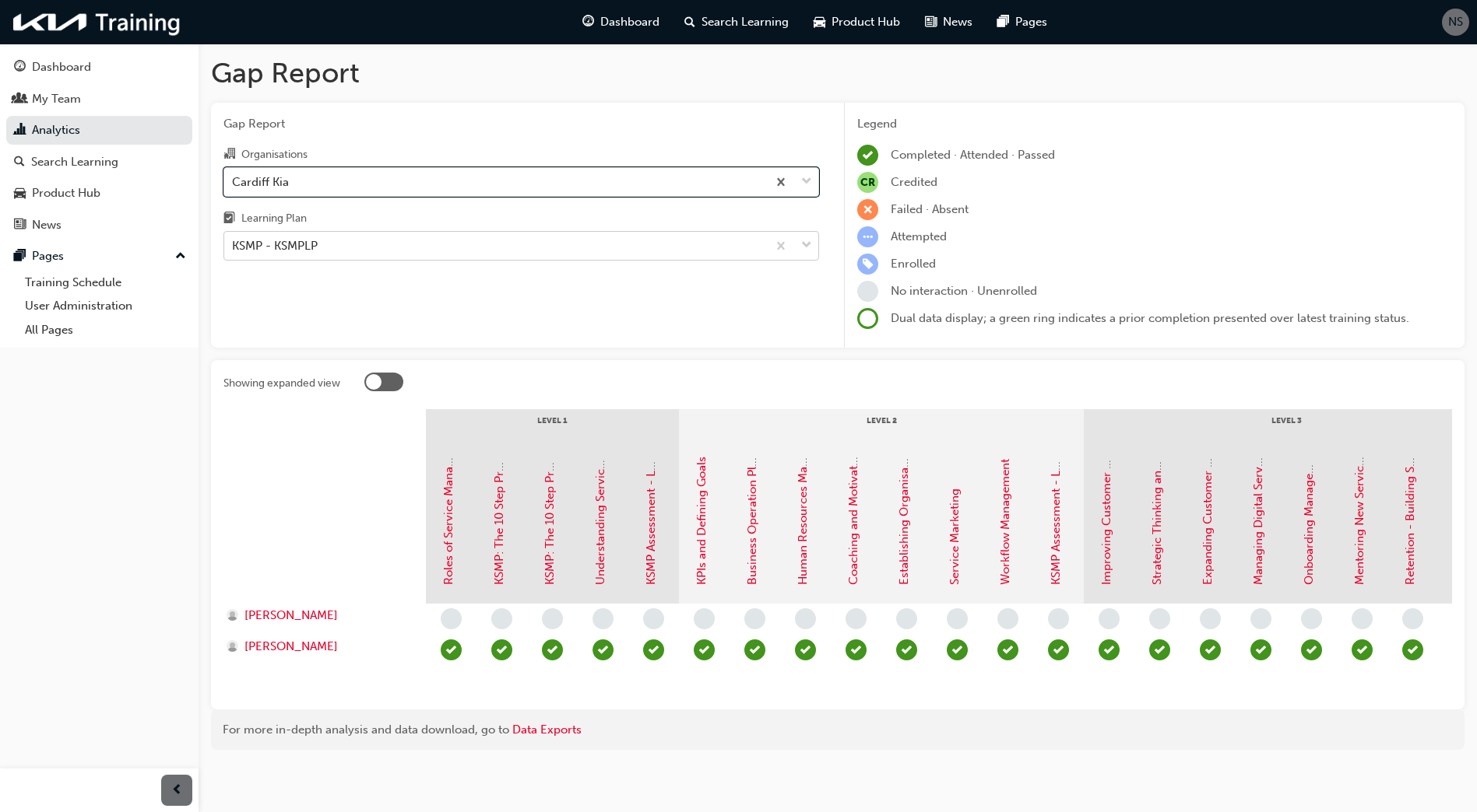
click at [349, 244] on div "KSMP - KSMPLP" at bounding box center [495, 246] width 542 height 28
click at [233, 244] on input "Learning Plan KSMP - KSMPLP" at bounding box center [233, 245] width 2 height 13
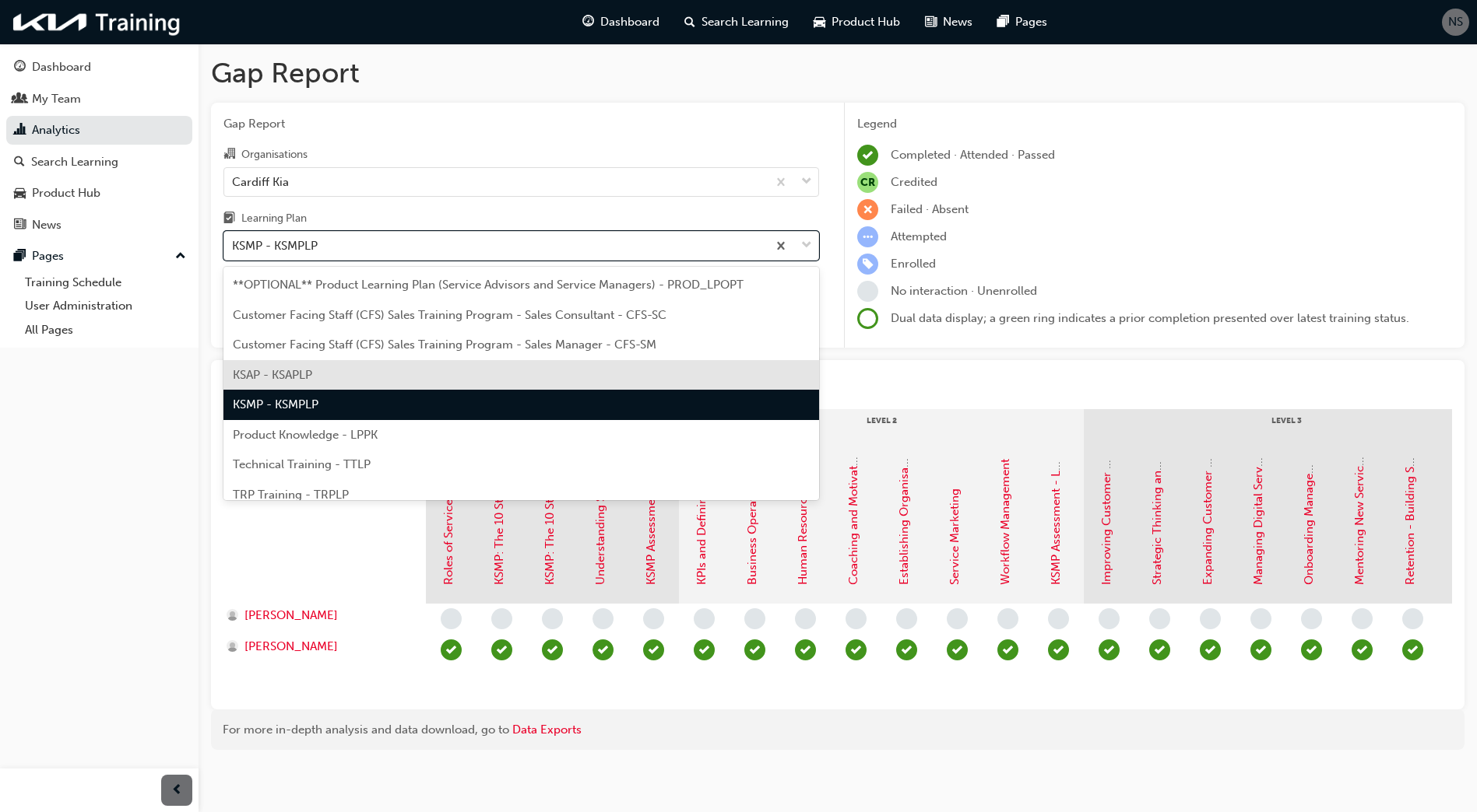
click at [317, 378] on div "KSAP - KSAPLP" at bounding box center [521, 375] width 596 height 30
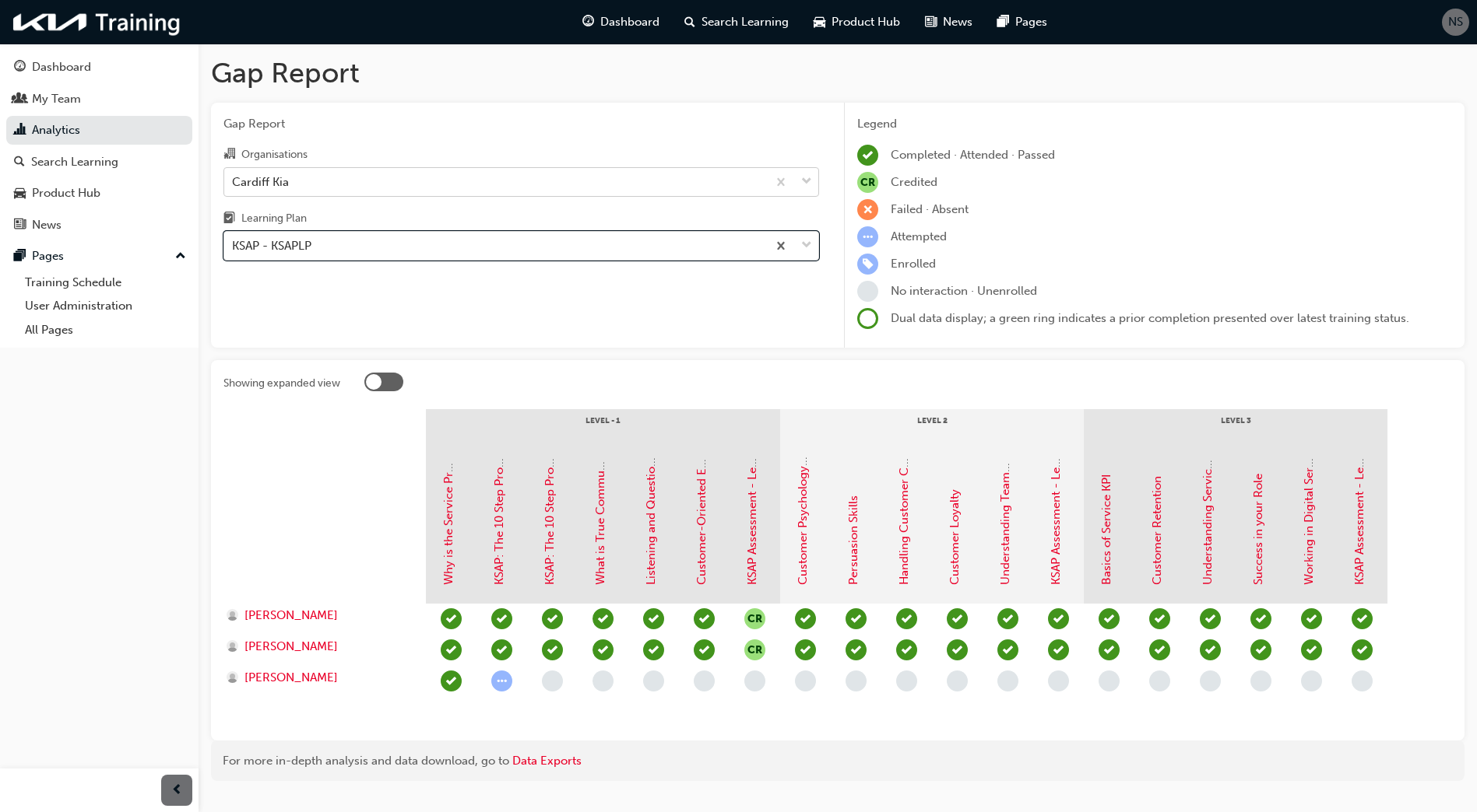
click at [331, 187] on div "Cardiff Kia" at bounding box center [495, 182] width 542 height 28
click at [233, 187] on input "Organisations Cardiff Kia" at bounding box center [233, 181] width 2 height 13
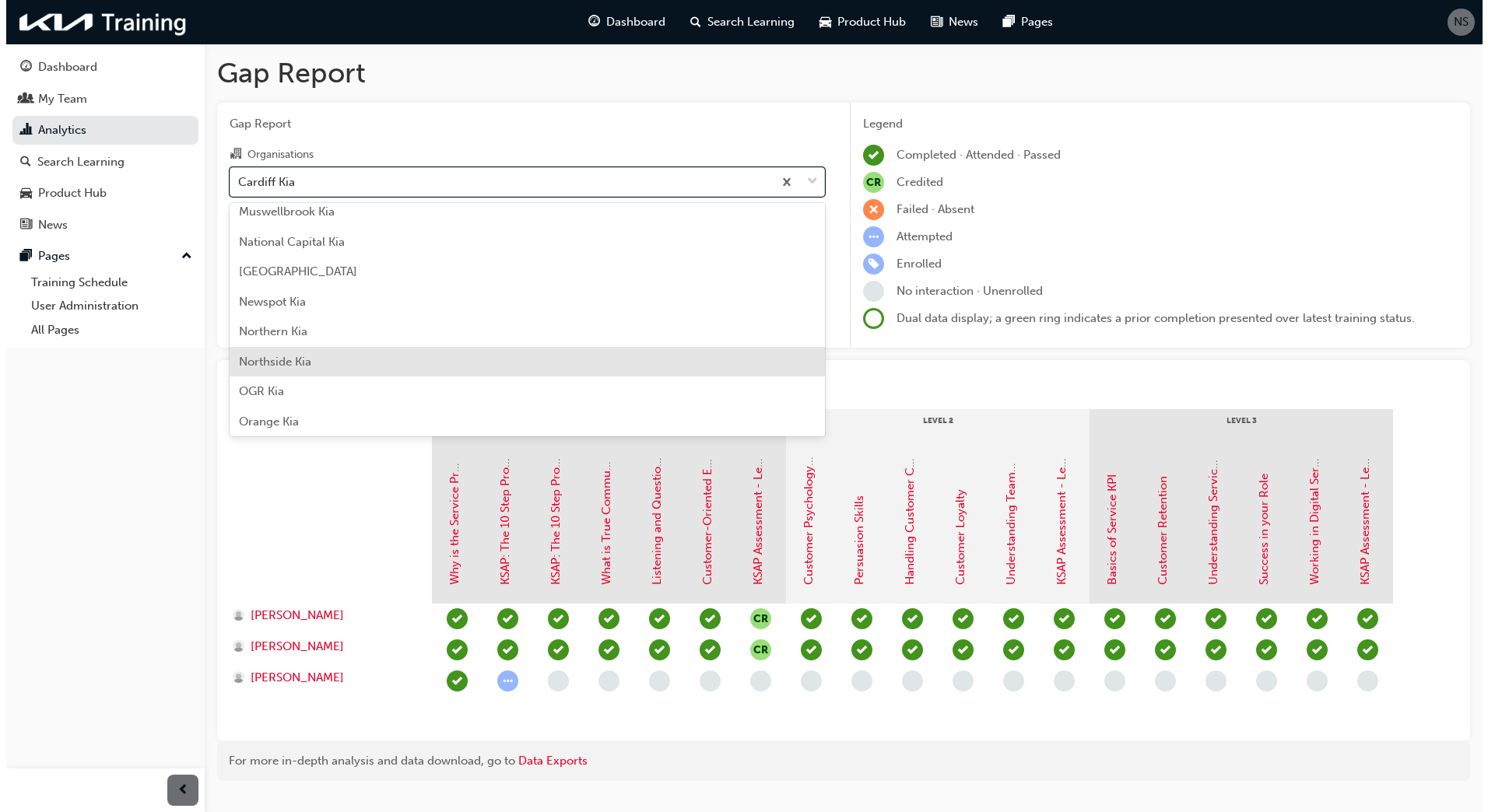
scroll to position [2881, 0]
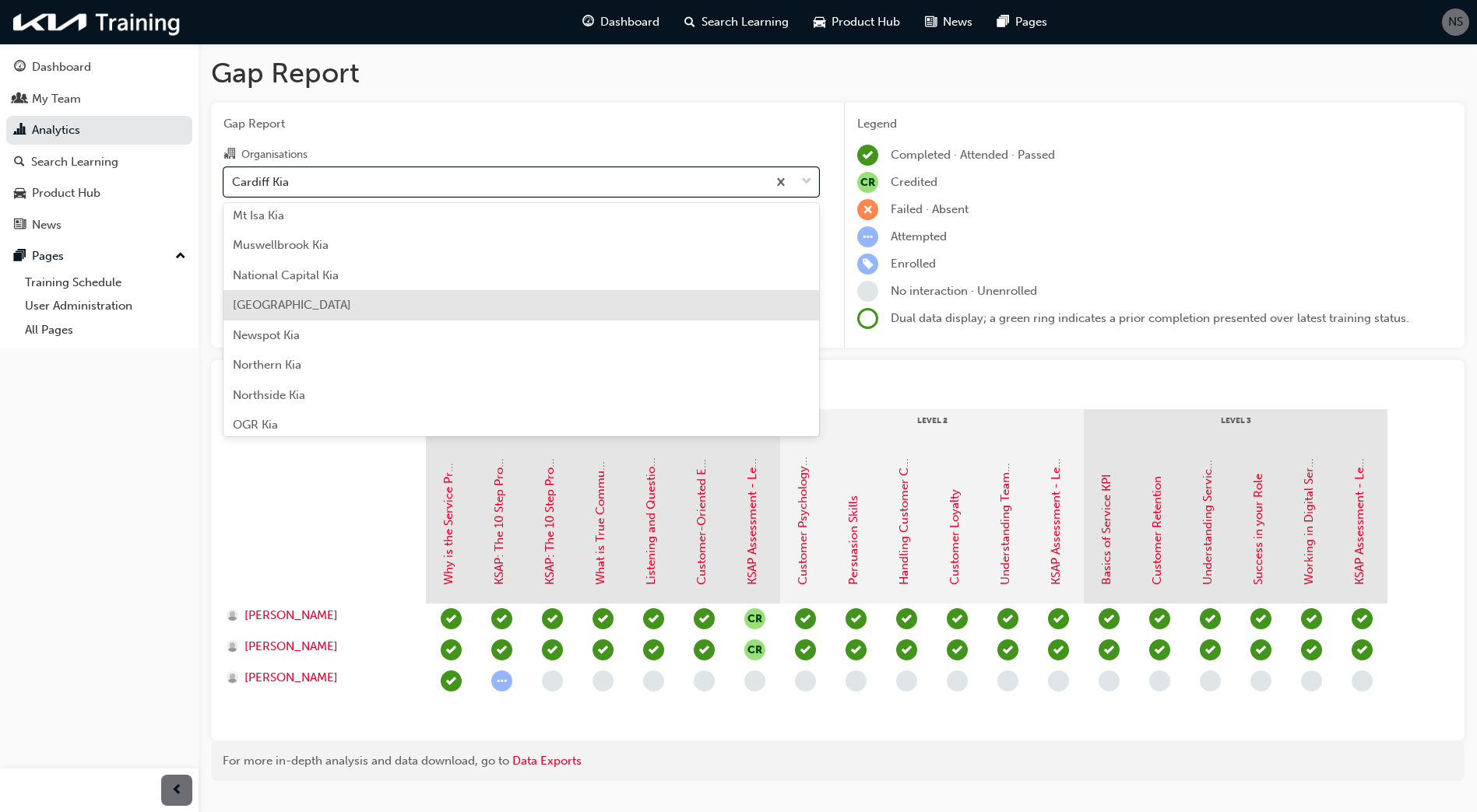
click at [456, 303] on div "[GEOGRAPHIC_DATA]" at bounding box center [521, 305] width 596 height 30
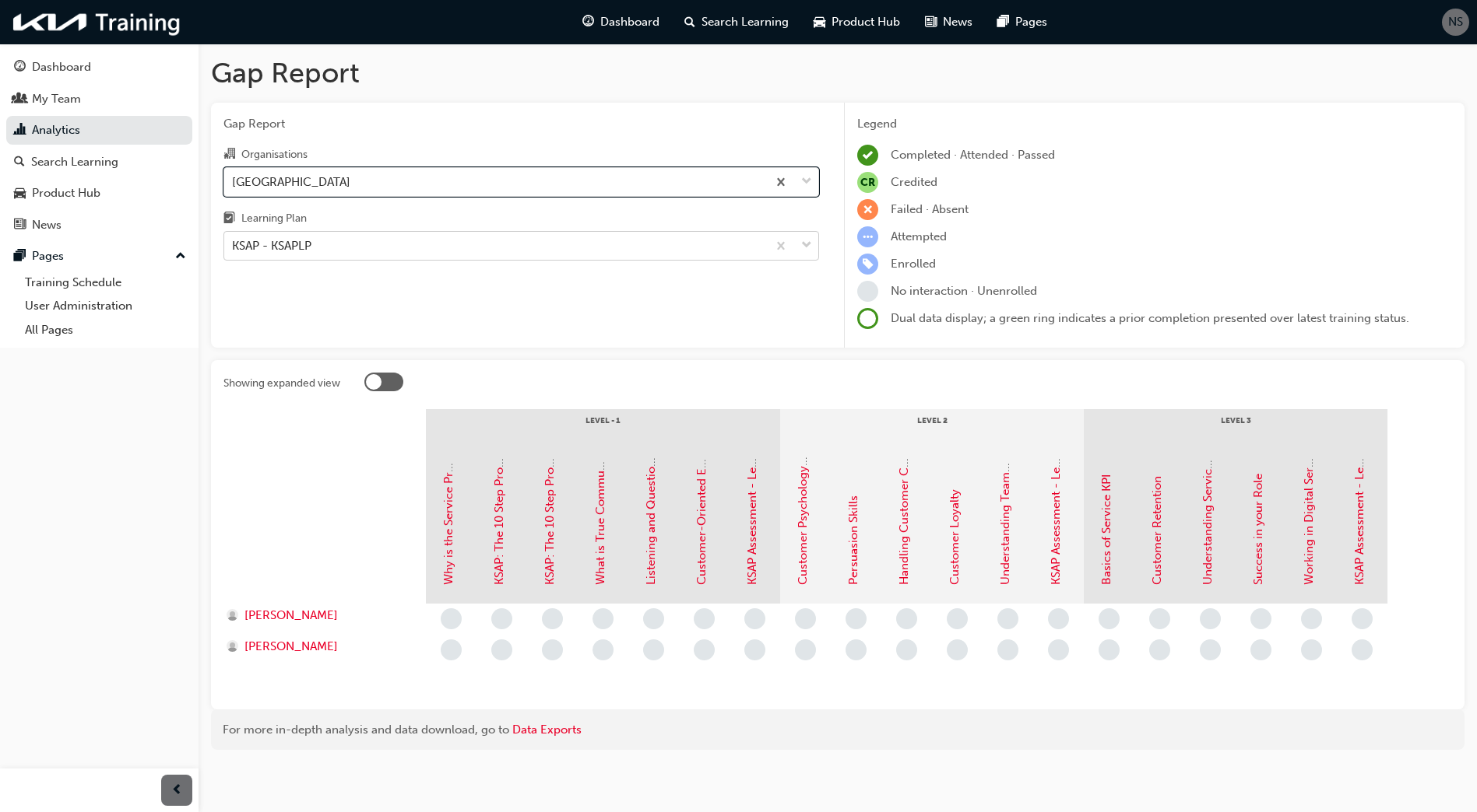
click at [329, 242] on div "KSAP - KSAPLP" at bounding box center [495, 246] width 542 height 28
click at [233, 242] on input "Learning Plan KSAP - KSAPLP" at bounding box center [233, 245] width 2 height 13
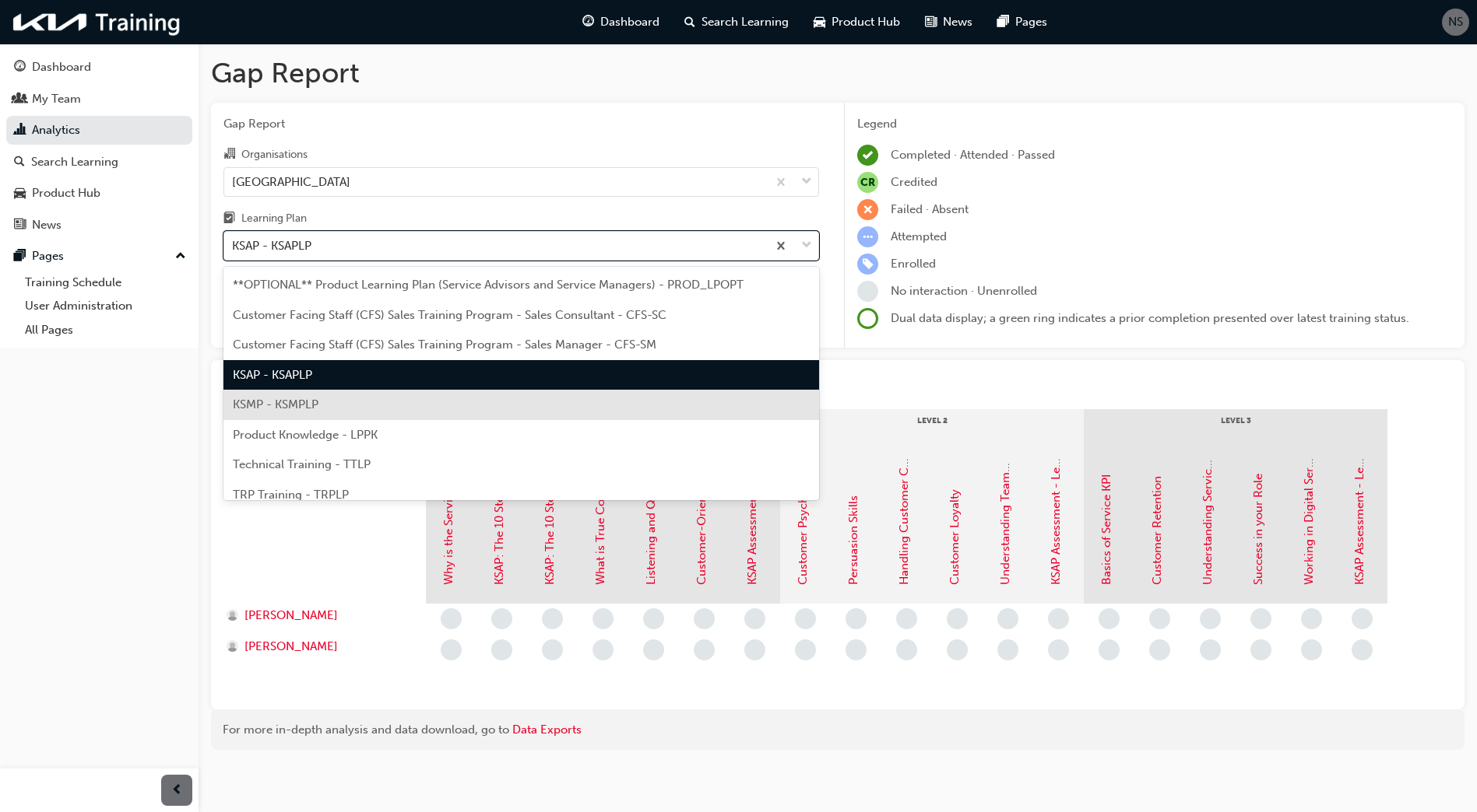
click at [313, 410] on span "KSMP - KSMPLP" at bounding box center [275, 404] width 85 height 14
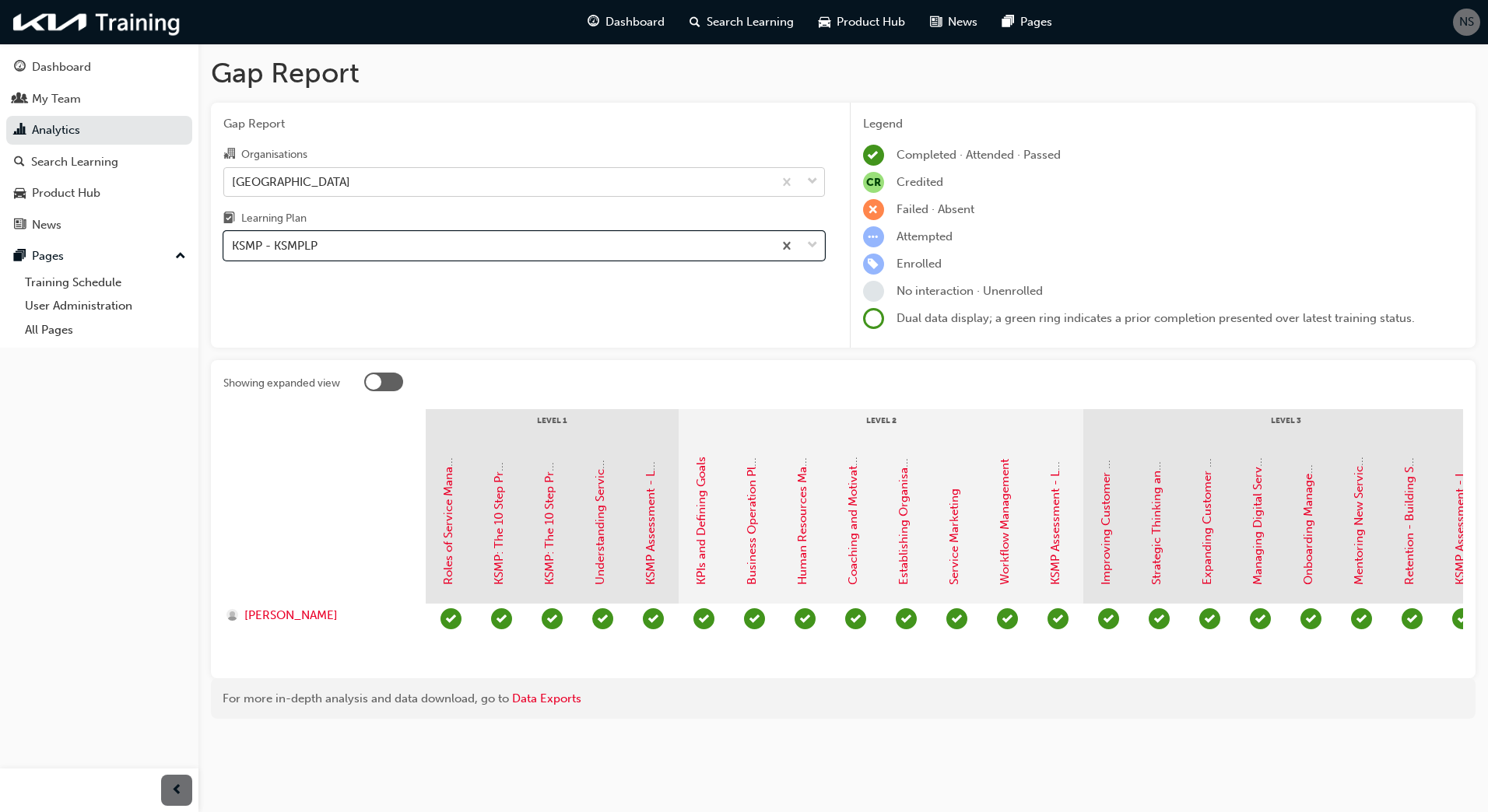
click at [430, 186] on div "[GEOGRAPHIC_DATA]" at bounding box center [498, 182] width 548 height 28
click at [233, 186] on input "Organisations [GEOGRAPHIC_DATA]" at bounding box center [232, 181] width 2 height 13
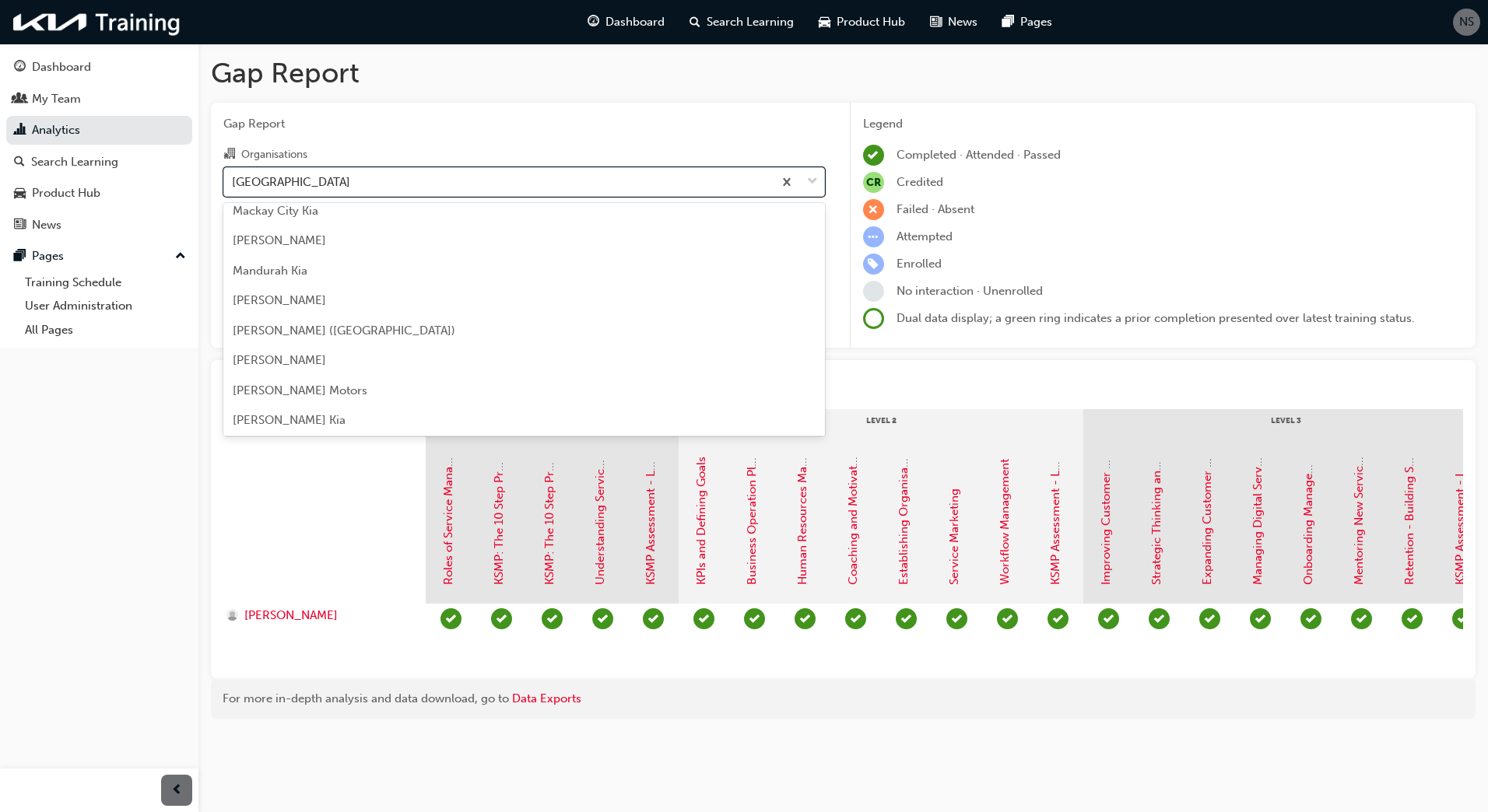
scroll to position [2309, 0]
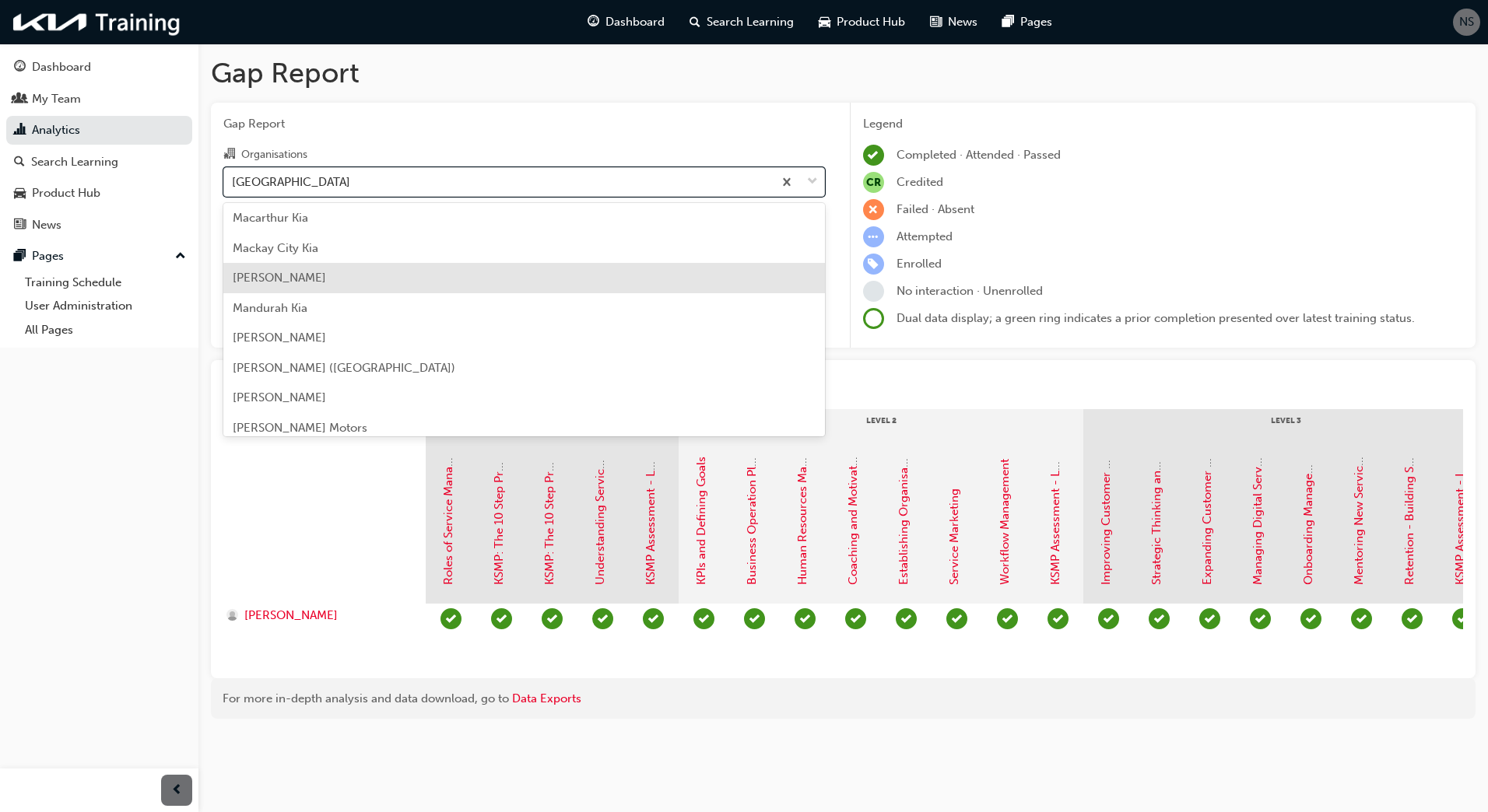
click at [463, 281] on div "[PERSON_NAME]" at bounding box center [524, 277] width 602 height 30
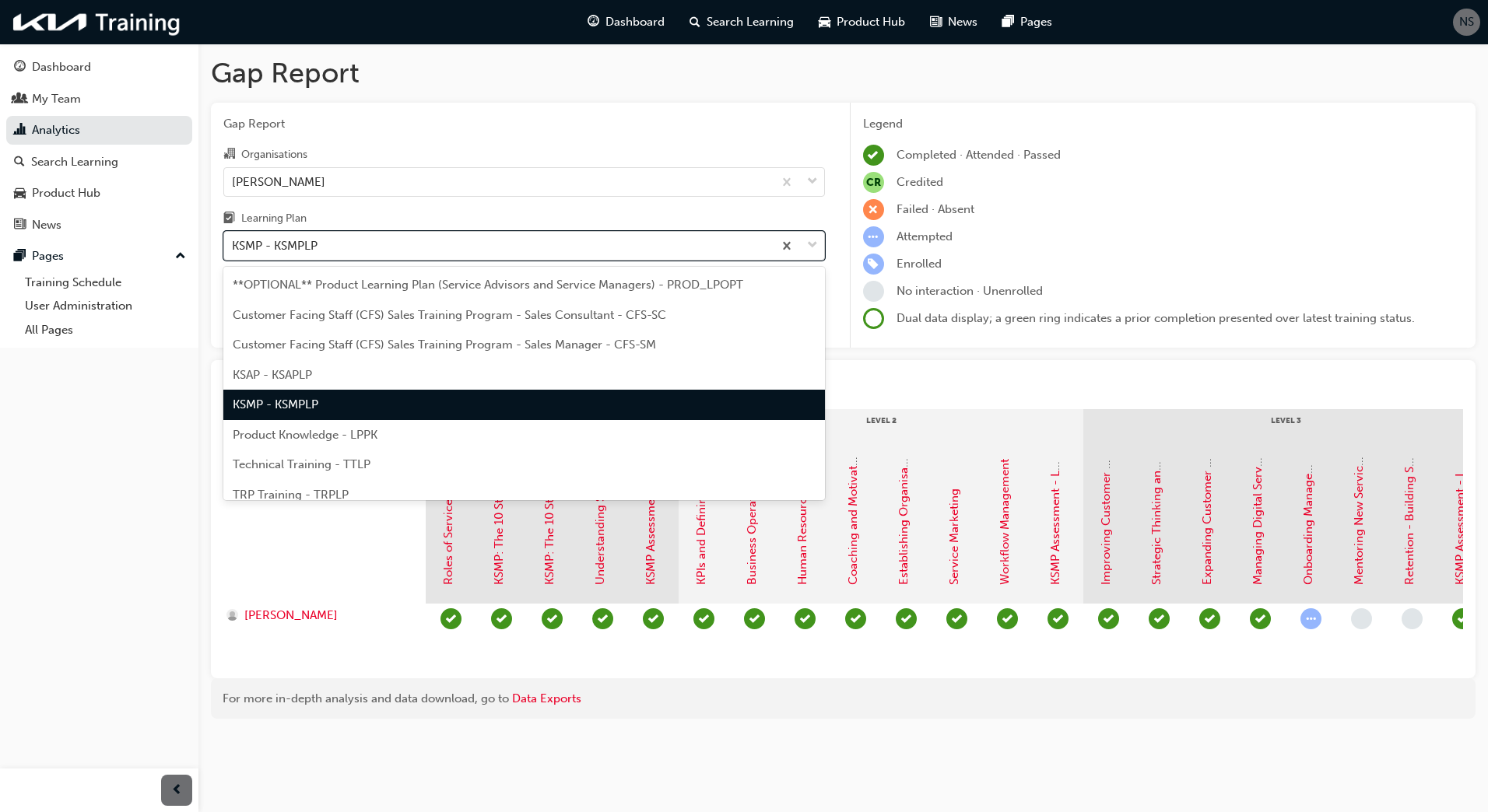
click at [531, 257] on div "KSMP - KSMPLP" at bounding box center [498, 246] width 548 height 28
click at [233, 252] on input "Learning Plan option KSMP - KSMPLP, selected. option KSMP - KSMPLP focused, 5 o…" at bounding box center [232, 245] width 2 height 13
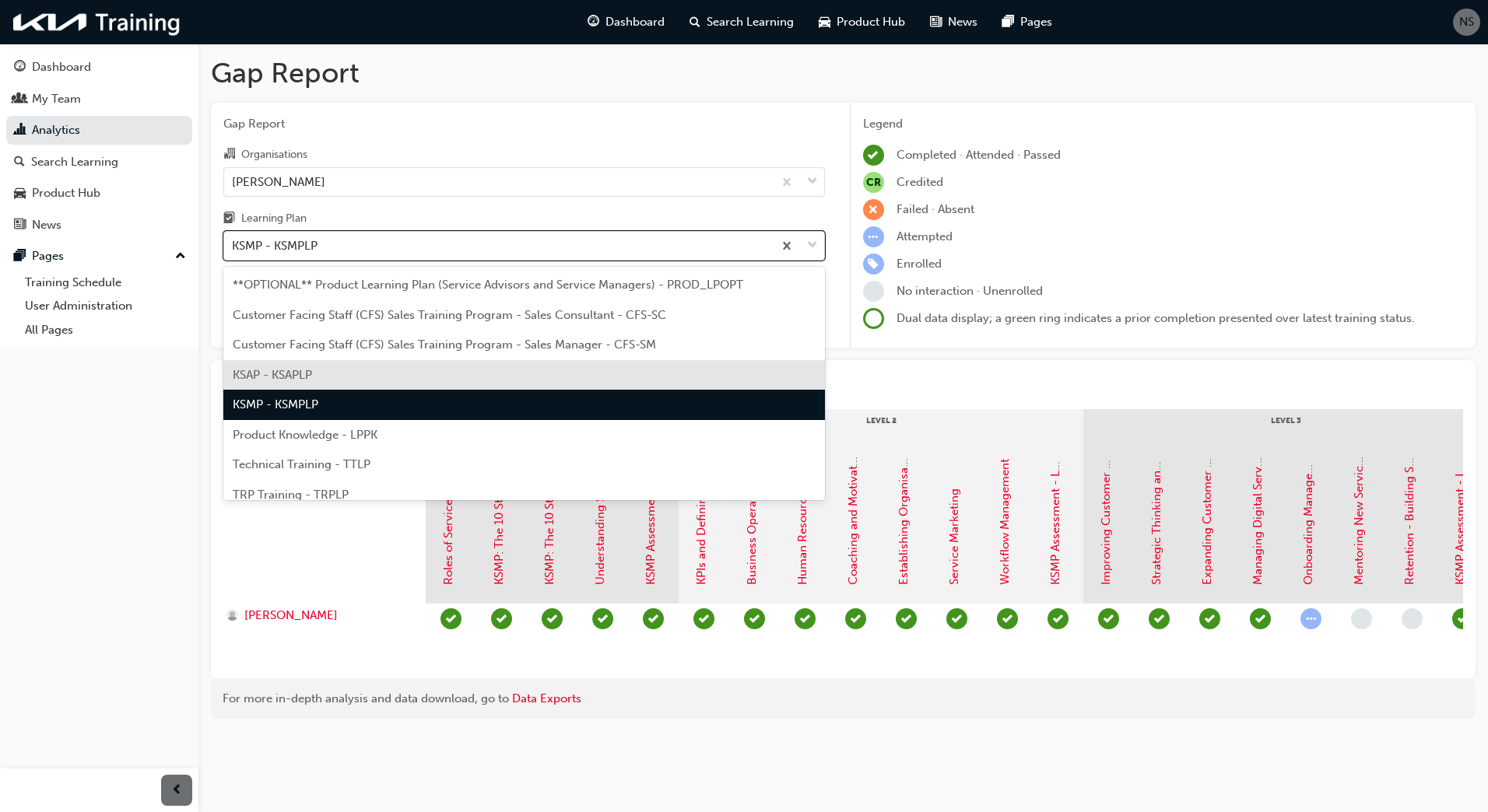
click at [413, 379] on div "KSAP - KSAPLP" at bounding box center [524, 375] width 602 height 30
